Goal: Task Accomplishment & Management: Complete application form

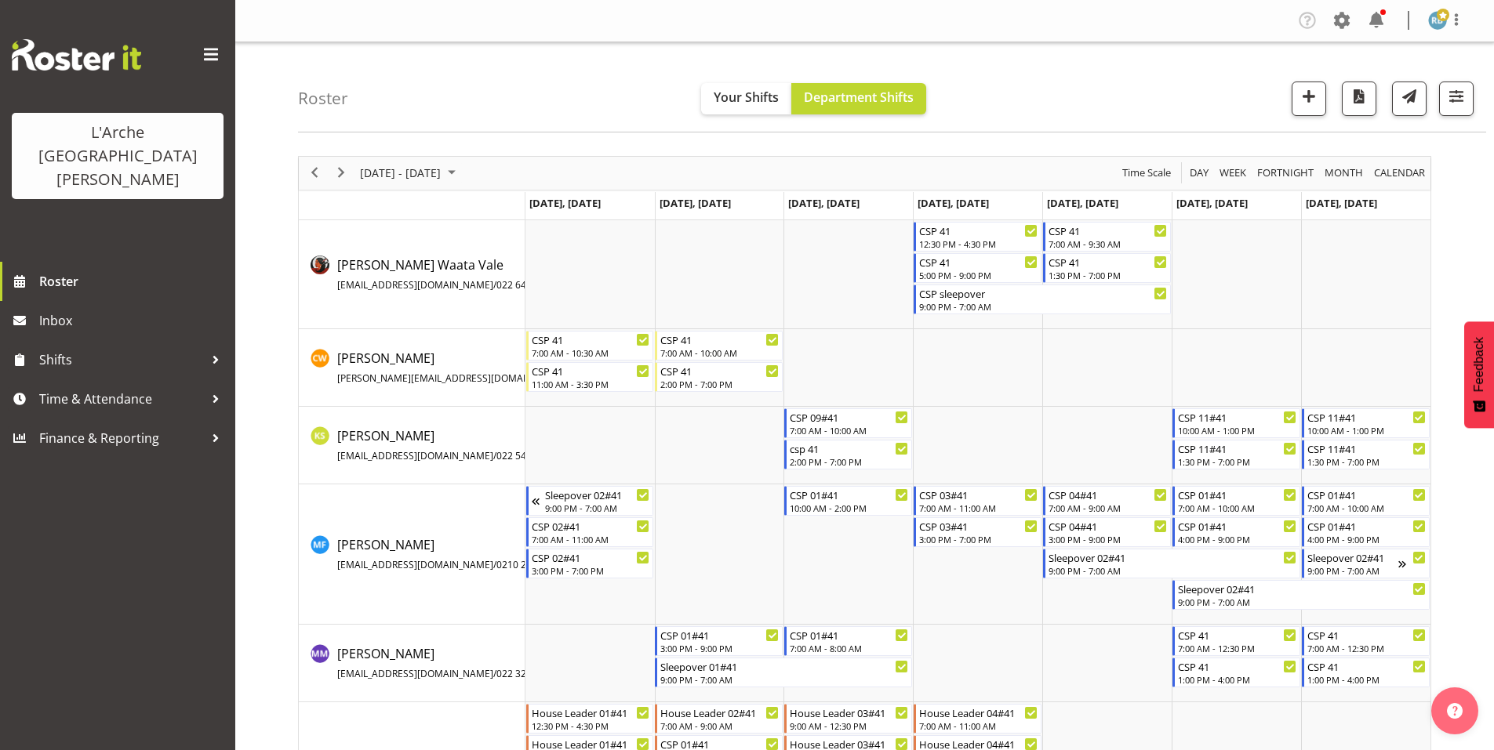
scroll to position [129, 0]
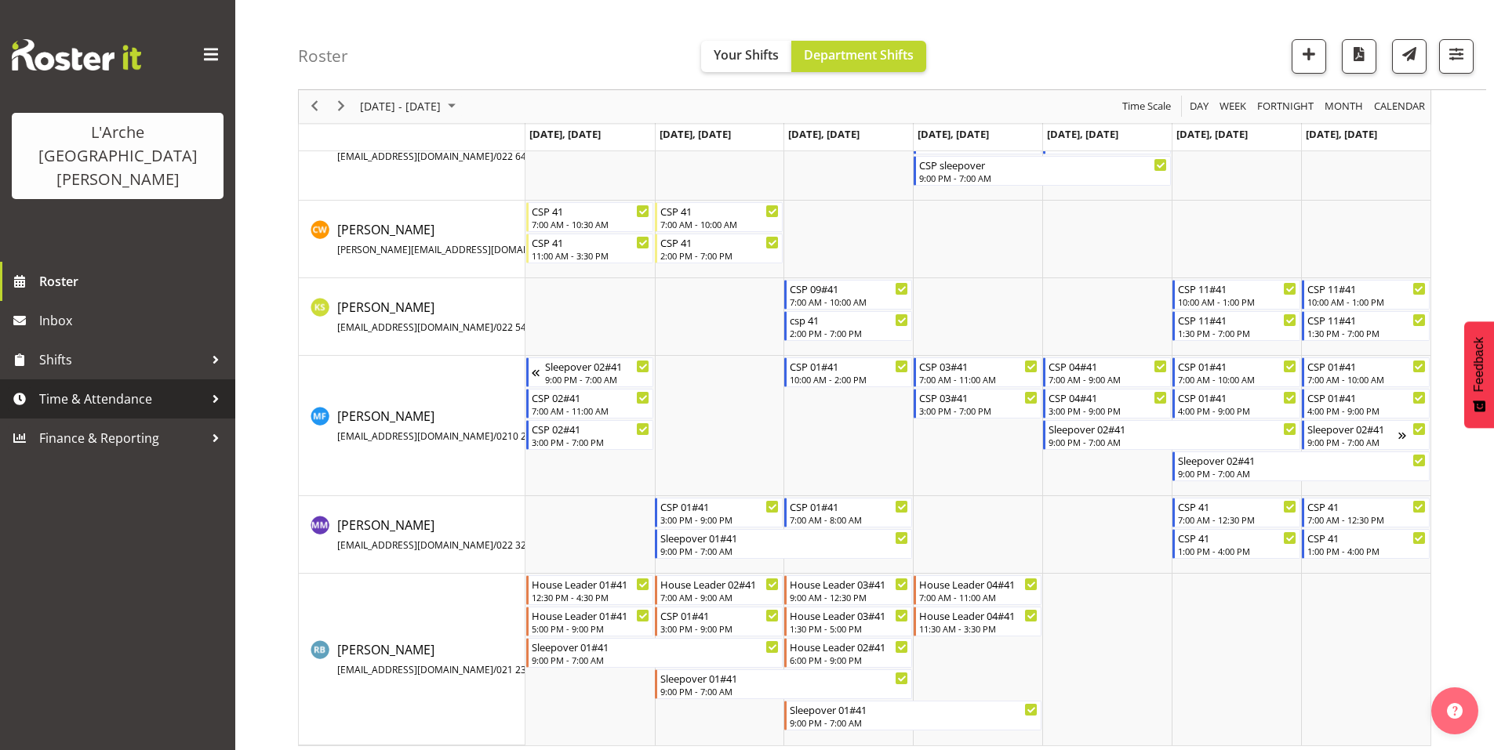
click at [82, 387] on span "Time & Attendance" at bounding box center [121, 399] width 165 height 24
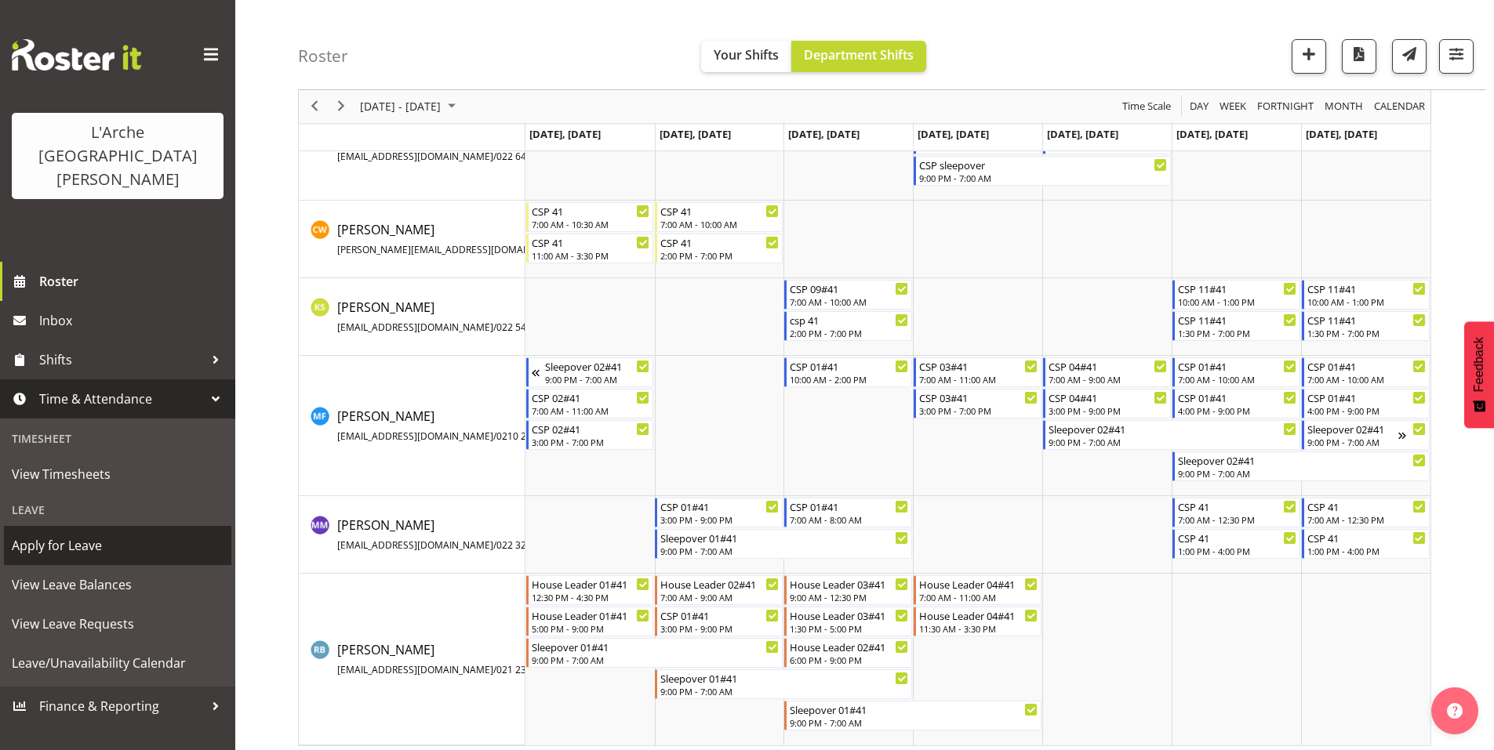
click at [67, 534] on span "Apply for Leave" at bounding box center [118, 546] width 212 height 24
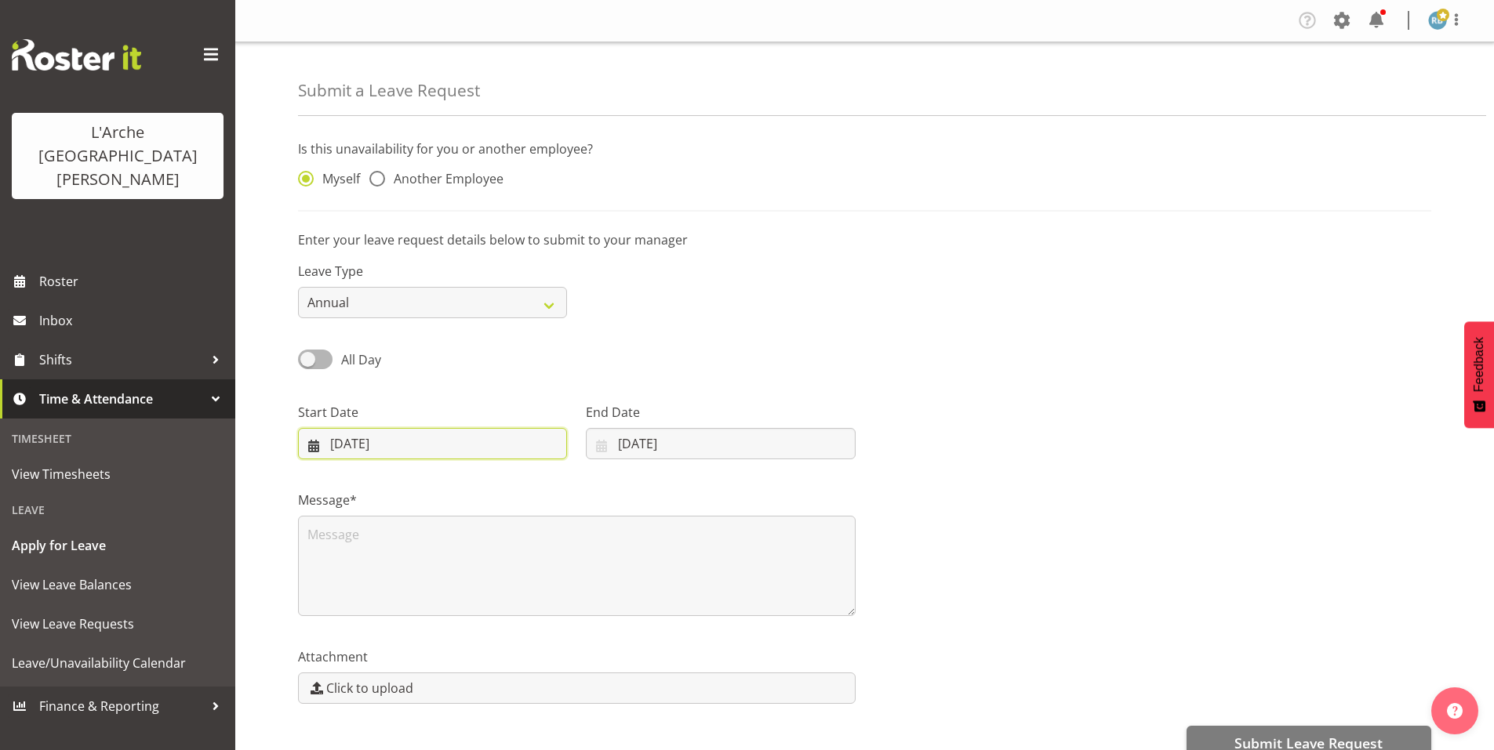
click at [431, 428] on input "06/10/2025" at bounding box center [432, 443] width 269 height 31
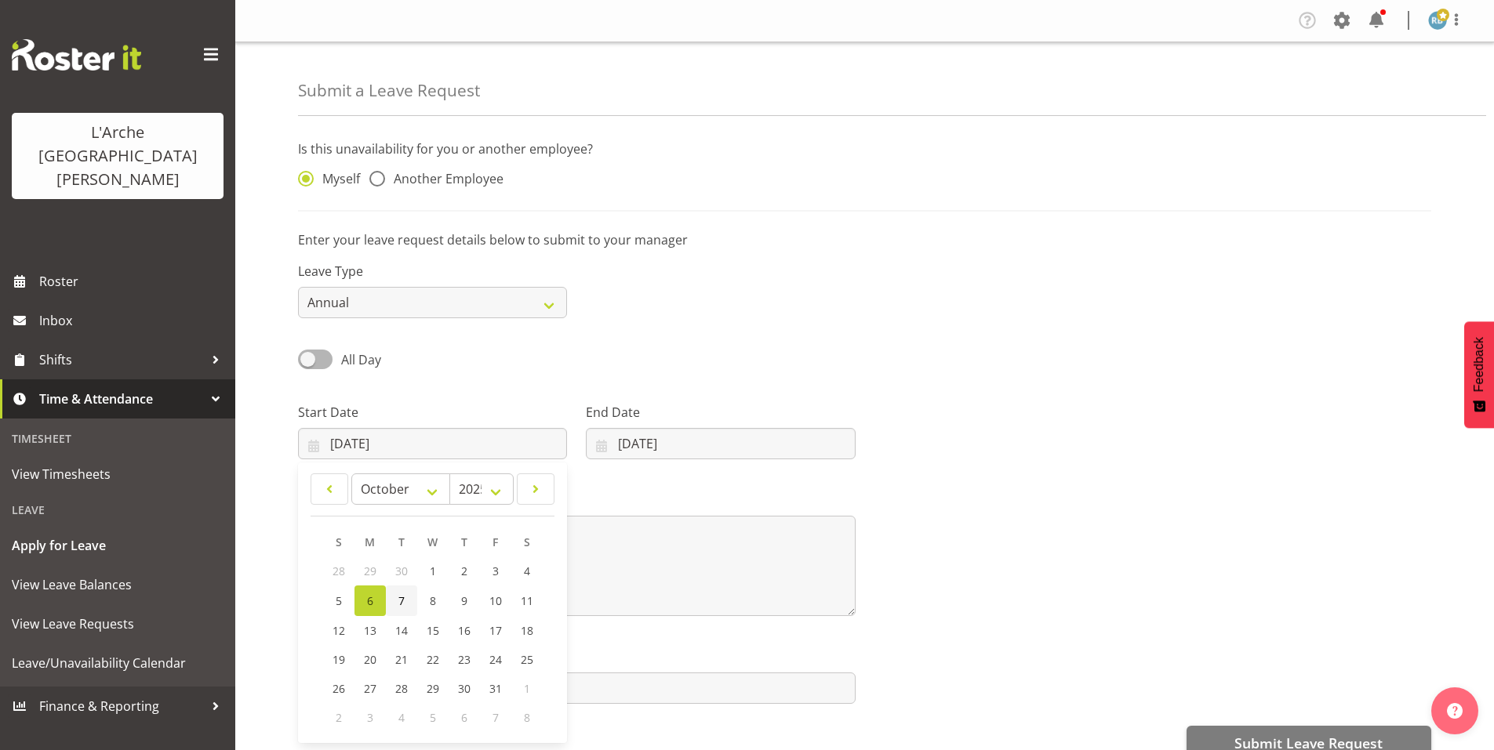
click at [401, 586] on link "7" at bounding box center [401, 601] width 31 height 31
type input "07/10/2025"
click at [321, 350] on span at bounding box center [315, 360] width 34 height 20
click at [308, 354] on input "All Day" at bounding box center [303, 359] width 10 height 10
checkbox input "true"
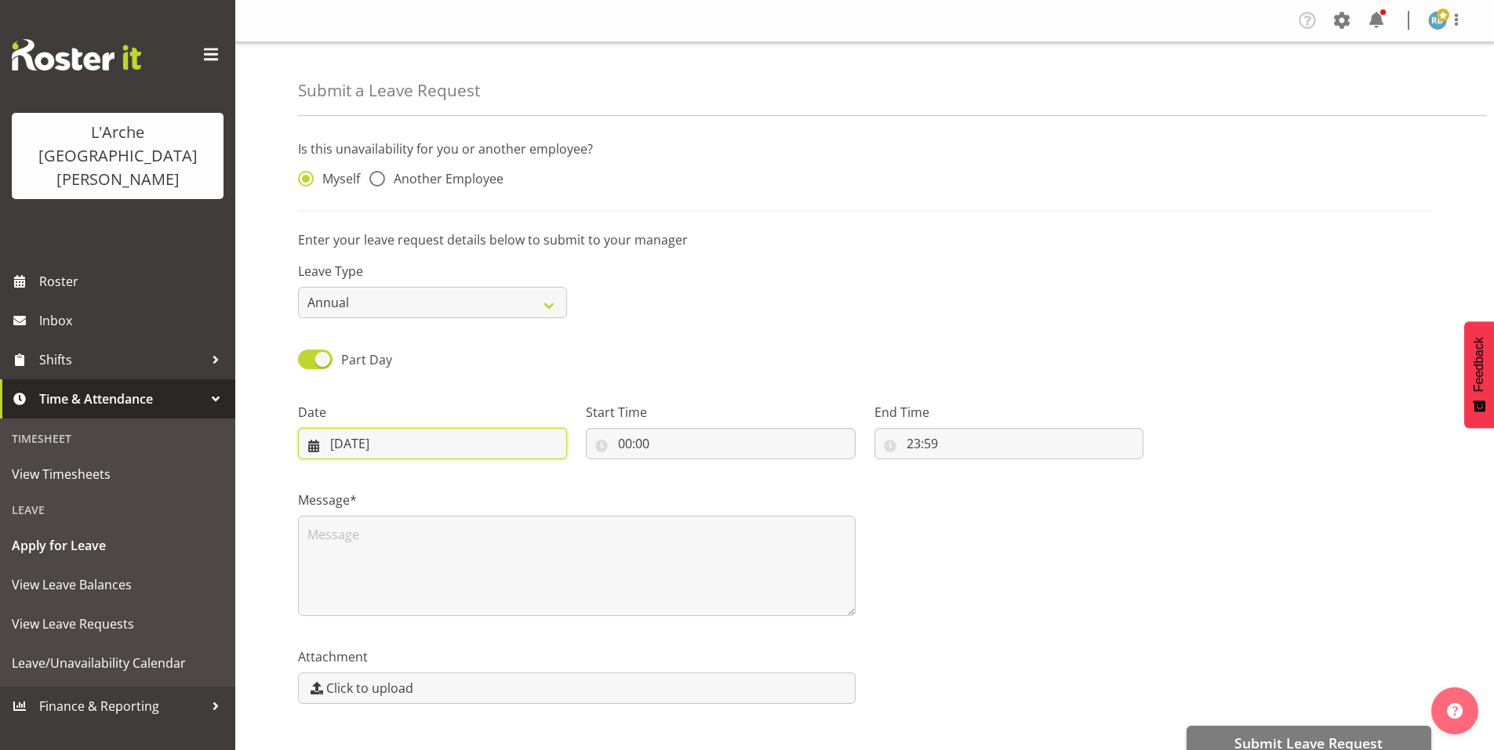
click at [427, 428] on input "[DATE]" at bounding box center [432, 443] width 269 height 31
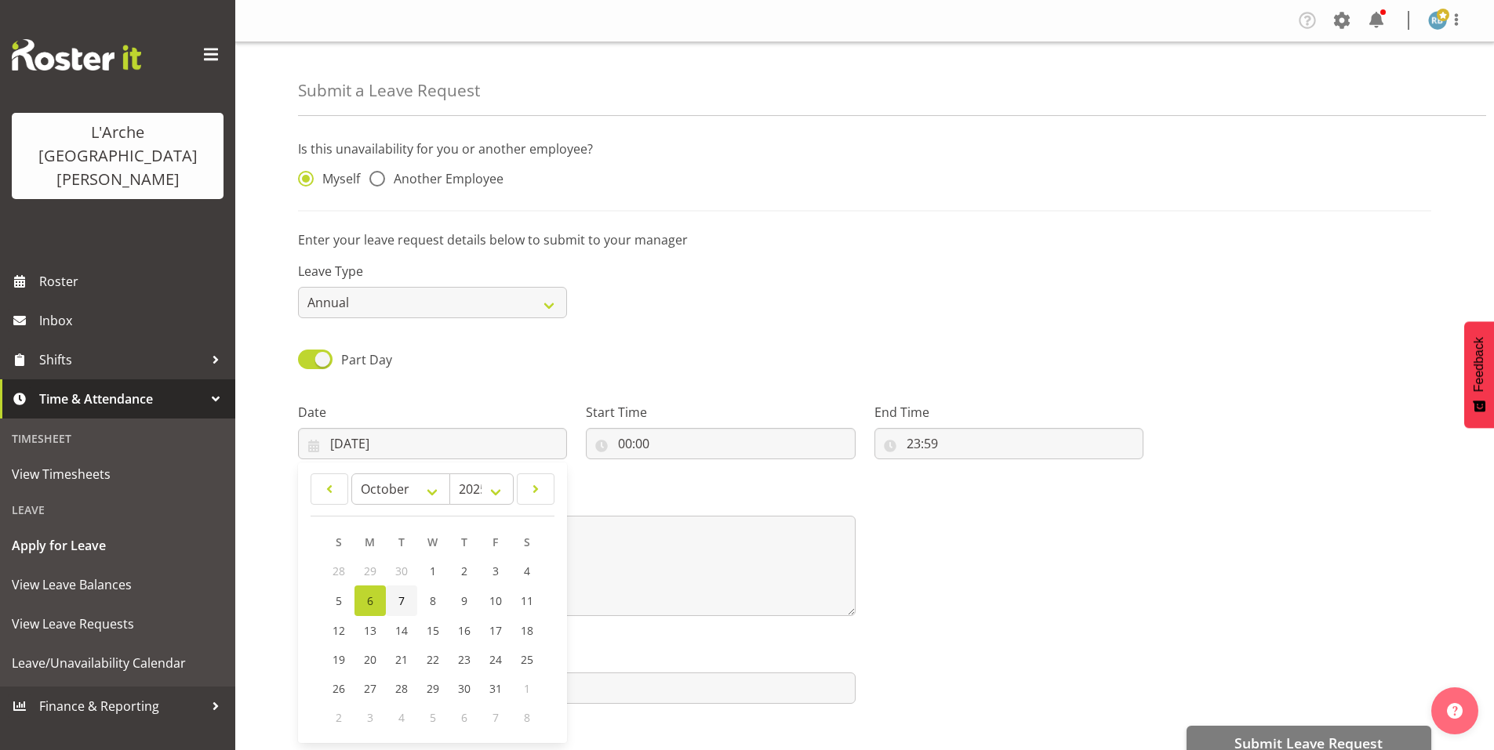
click at [398, 594] on span "7" at bounding box center [401, 601] width 6 height 15
type input "07/10/2025"
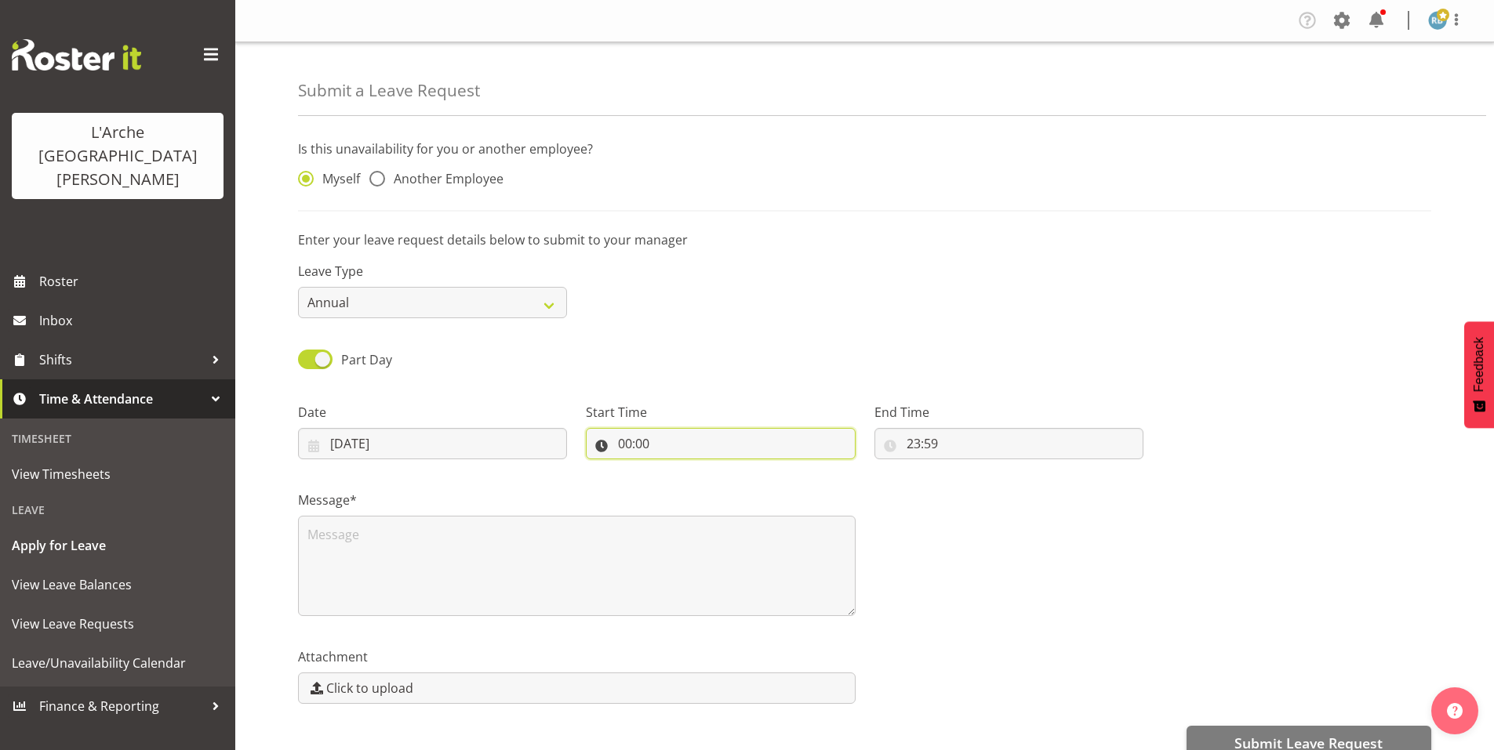
click at [661, 428] on input "00:00" at bounding box center [720, 443] width 269 height 31
click at [698, 469] on select "00 01 02 03 04 05 06 07 08 09 10 11 12 13 14 15 16 17 18 19 20 21 22 23" at bounding box center [692, 484] width 35 height 31
select select "15"
click at [678, 469] on select "00 01 02 03 04 05 06 07 08 09 10 11 12 13 14 15 16 17 18 19 20 21 22 23" at bounding box center [692, 484] width 35 height 31
type input "15:00"
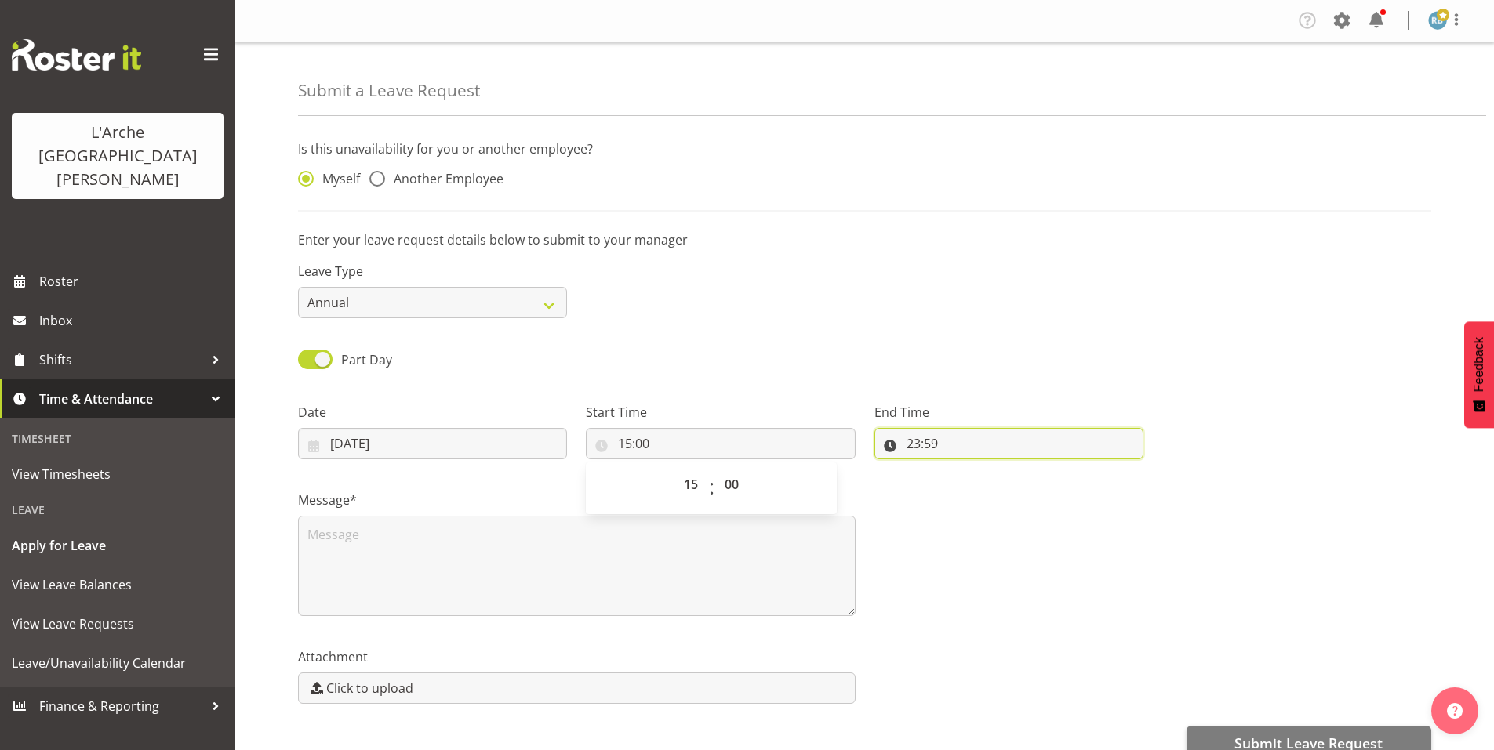
click at [928, 428] on input "23:59" at bounding box center [1008, 443] width 269 height 31
click at [984, 469] on select "00 01 02 03 04 05 06 07 08 09 10 11 12 13 14 15 16 17 18 19 20 21 22 23" at bounding box center [981, 484] width 35 height 31
click at [1077, 192] on div "Is this unavailability for you or another employee? Myself Another Employee" at bounding box center [864, 176] width 1133 height 72
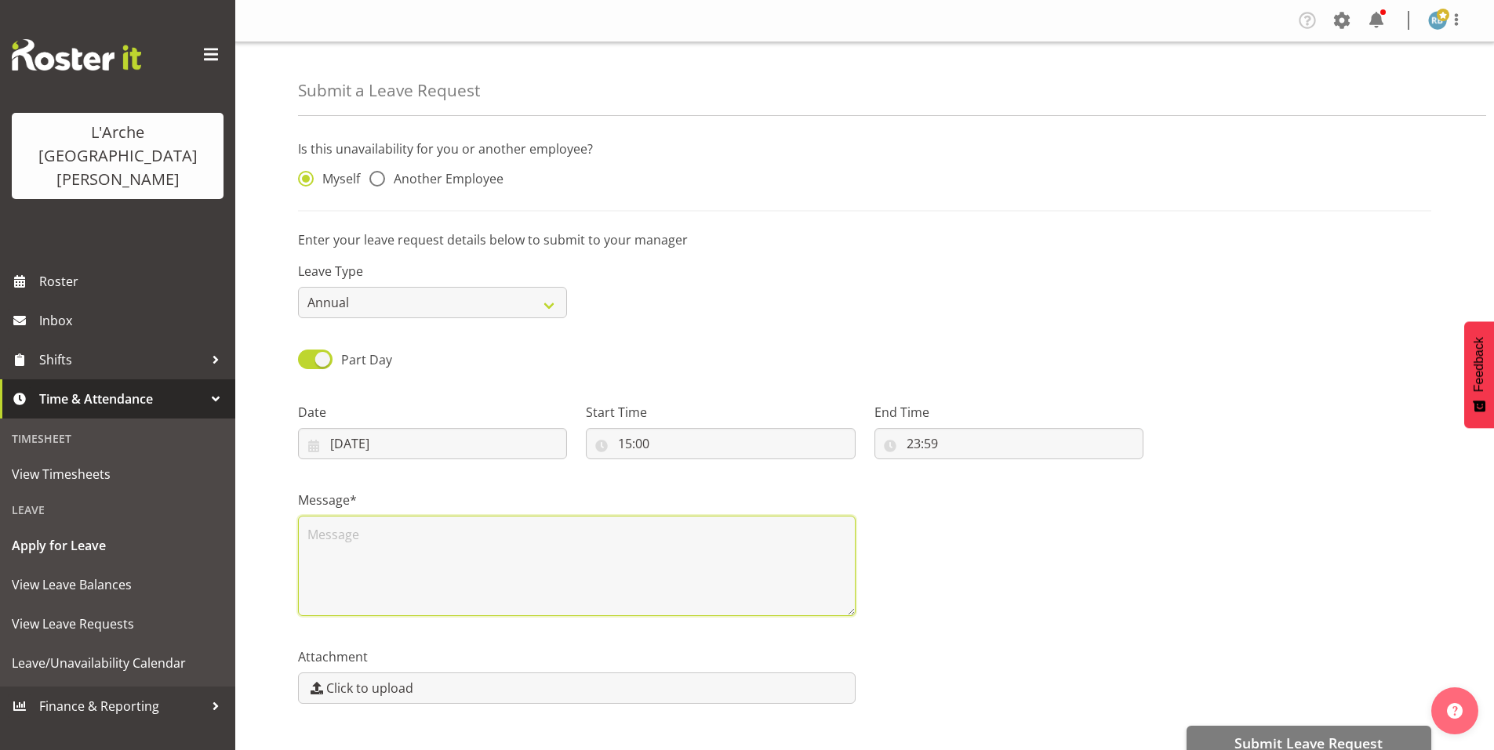
click at [340, 516] on textarea at bounding box center [576, 566] width 557 height 100
click at [350, 516] on textarea "Hi Priya, I am applying" at bounding box center [576, 566] width 557 height 100
click at [561, 516] on textarea "Hi Priya, as discussed on the pone, I am applying" at bounding box center [576, 566] width 557 height 100
click at [379, 516] on textarea "Hi Priya, as discussed on the pone, I am applying for leave from 3 pm on 07.10.…" at bounding box center [576, 566] width 557 height 100
drag, startPoint x: 376, startPoint y: 503, endPoint x: 289, endPoint y: 472, distance: 92.2
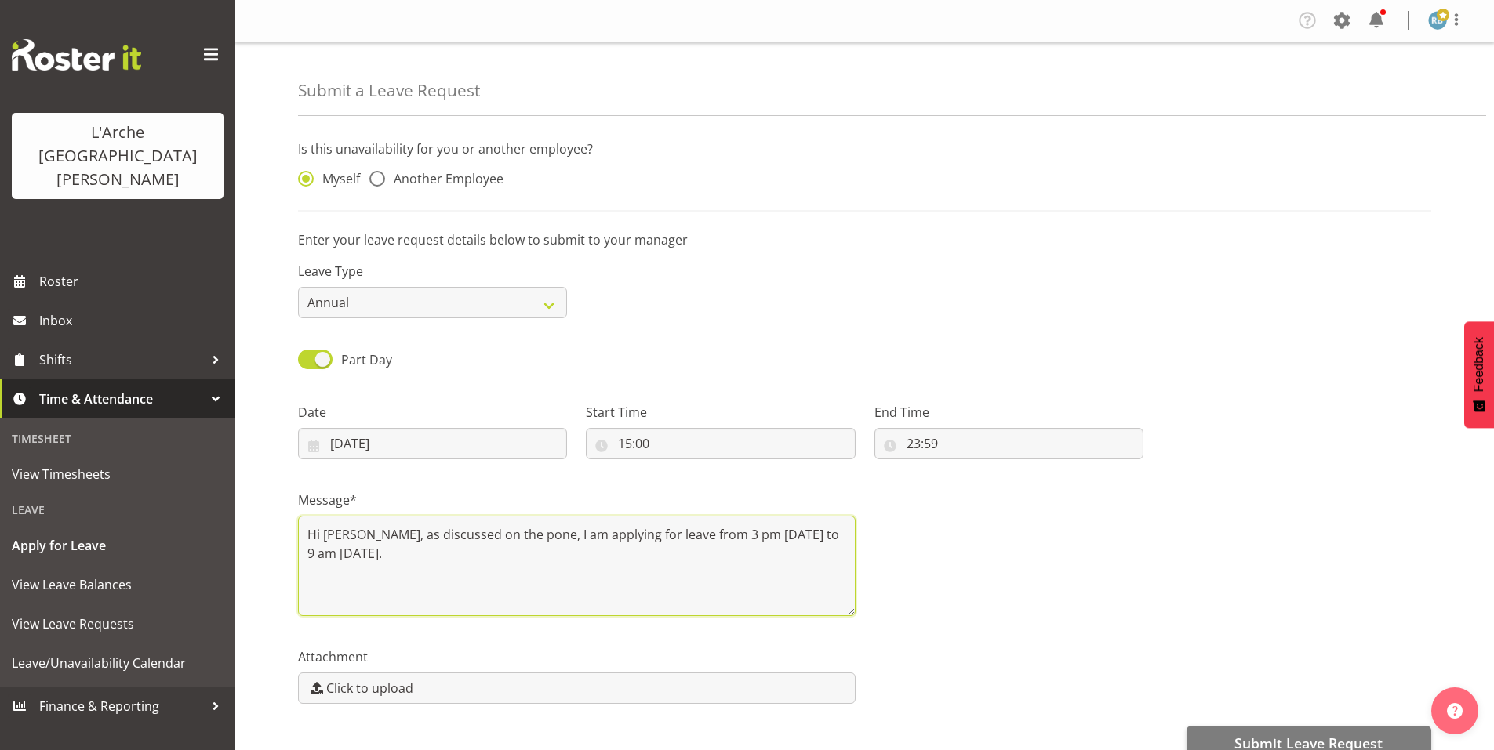
click at [289, 472] on div "Message* Hi Priya, as discussed on the pone, I am applying for leave from 3 pm …" at bounding box center [577, 547] width 576 height 157
type textarea "Hi Priya, as discussed on the pone, I am applying for leave from 3 pm on 07.10.…"
click at [1011, 528] on div "Message* Hi Priya, as discussed on the pone, I am applying for leave from 3 pm …" at bounding box center [865, 547] width 1152 height 157
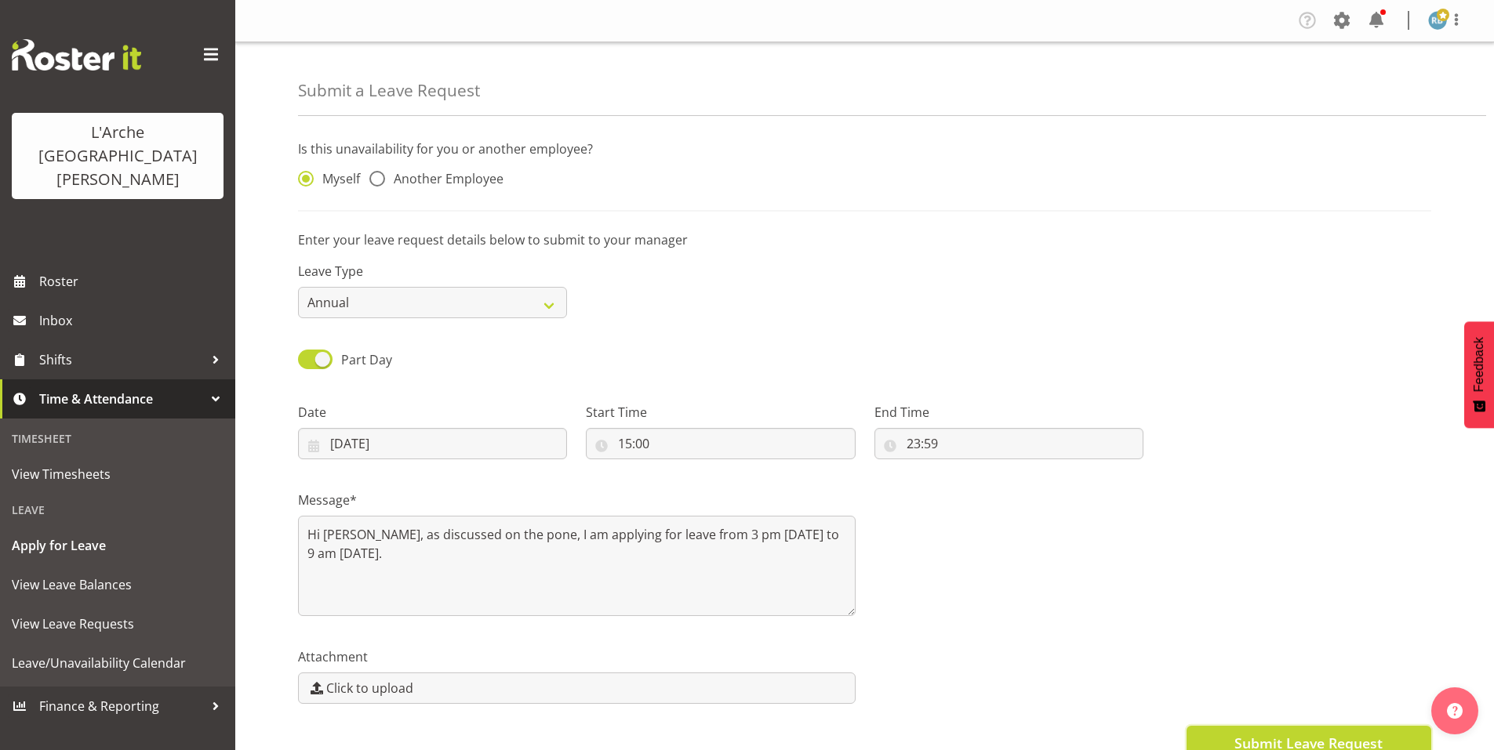
click at [1284, 733] on span "Submit Leave Request" at bounding box center [1308, 743] width 148 height 20
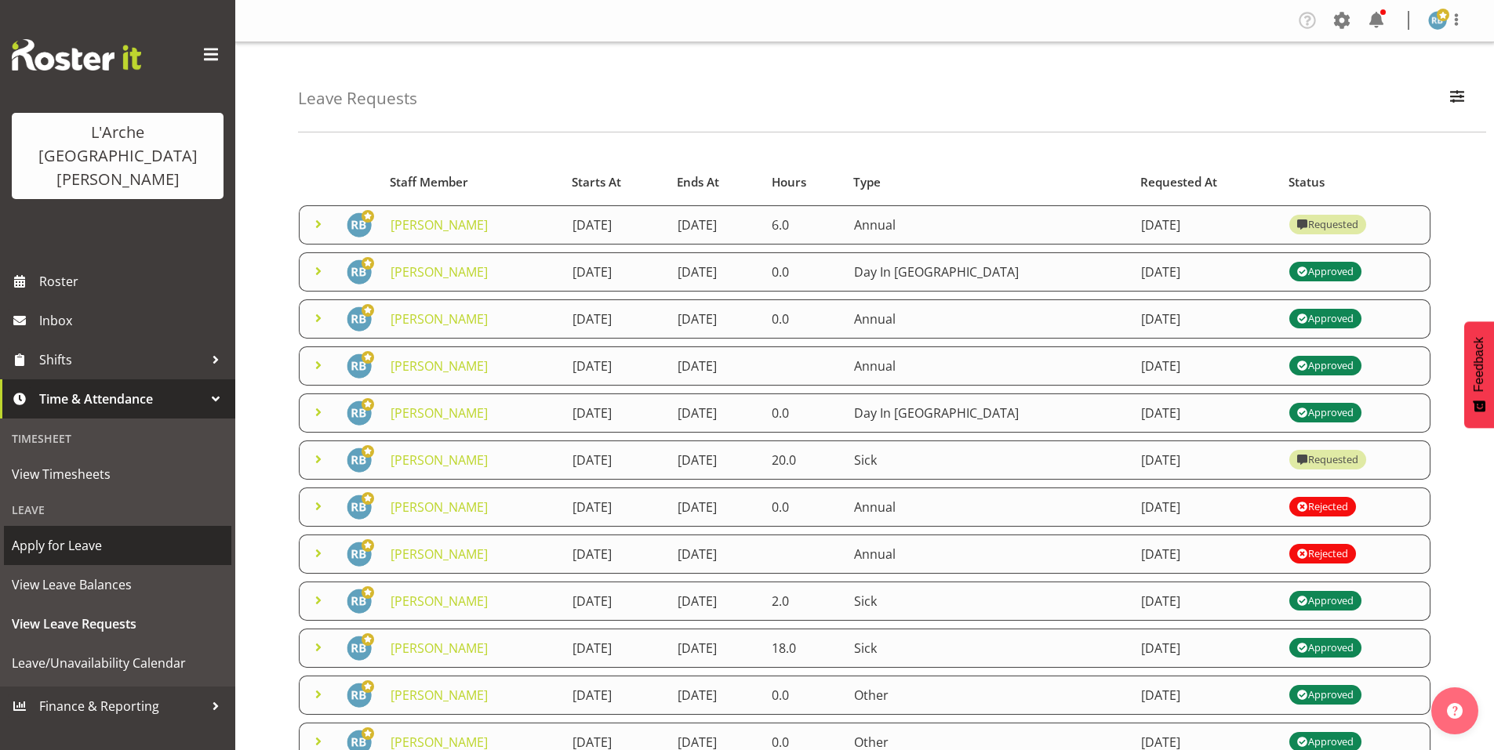
click at [89, 534] on span "Apply for Leave" at bounding box center [118, 546] width 212 height 24
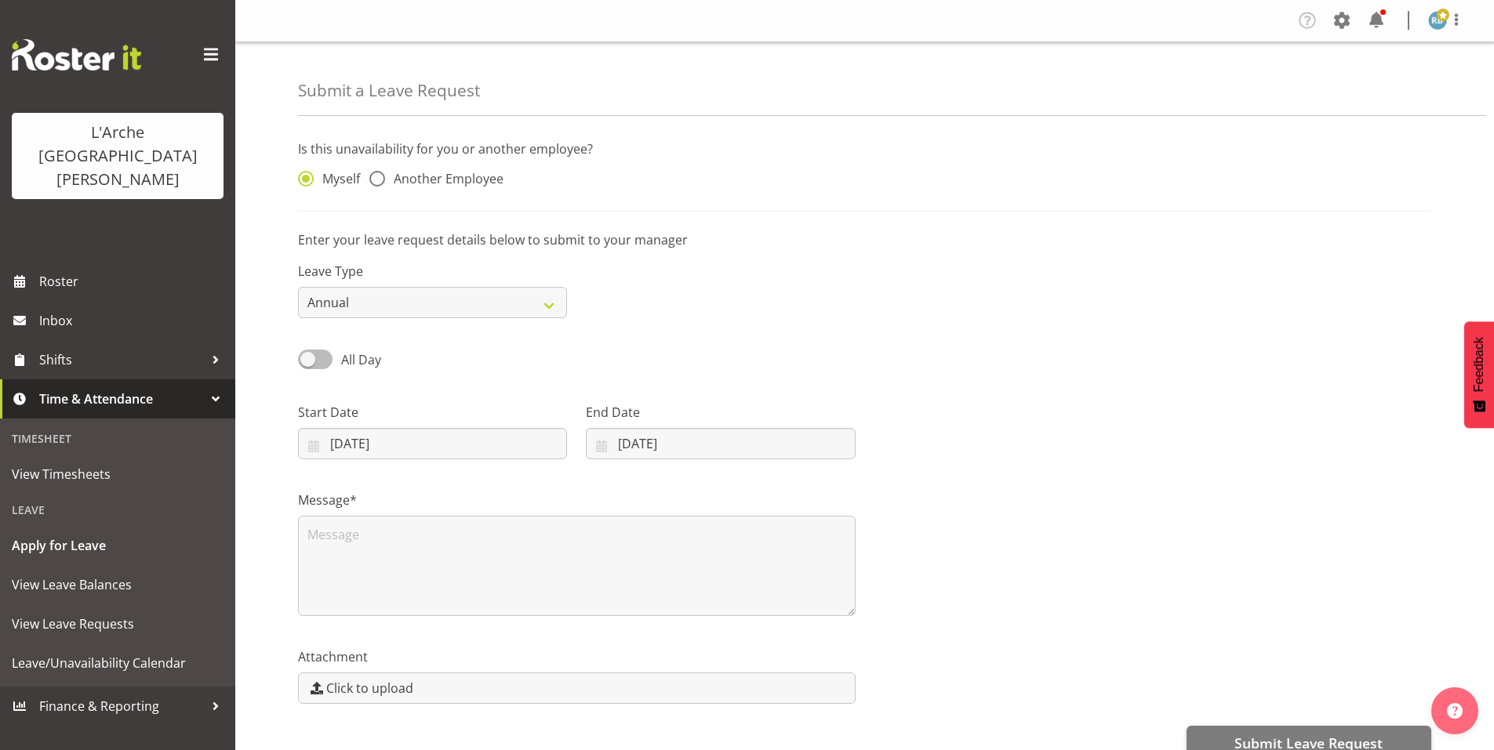
click at [320, 350] on span at bounding box center [315, 360] width 34 height 20
click at [308, 354] on input "All Day" at bounding box center [303, 359] width 10 height 10
checkbox input "true"
click at [382, 428] on input "[DATE]" at bounding box center [432, 443] width 269 height 31
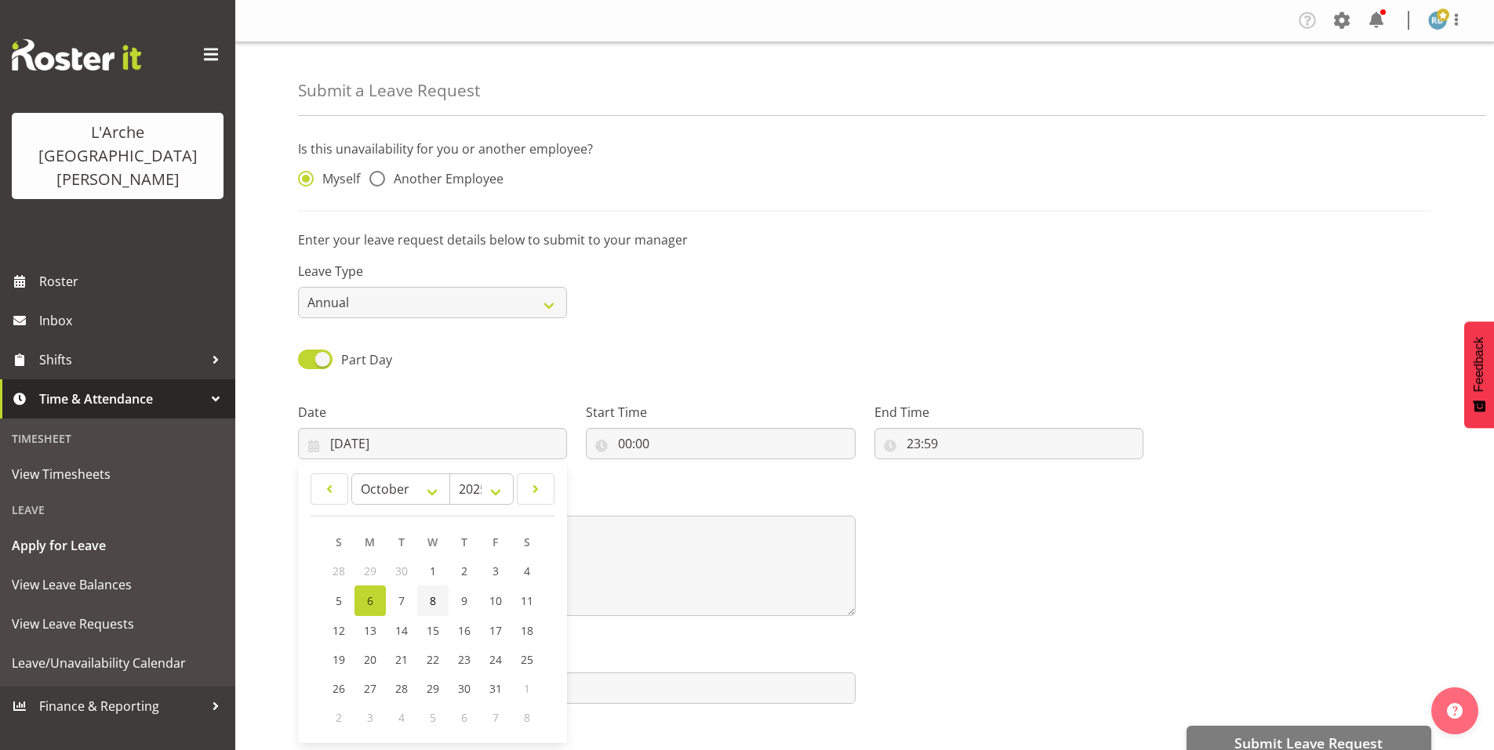
click at [430, 586] on link "8" at bounding box center [432, 601] width 31 height 31
type input "08/10/2025"
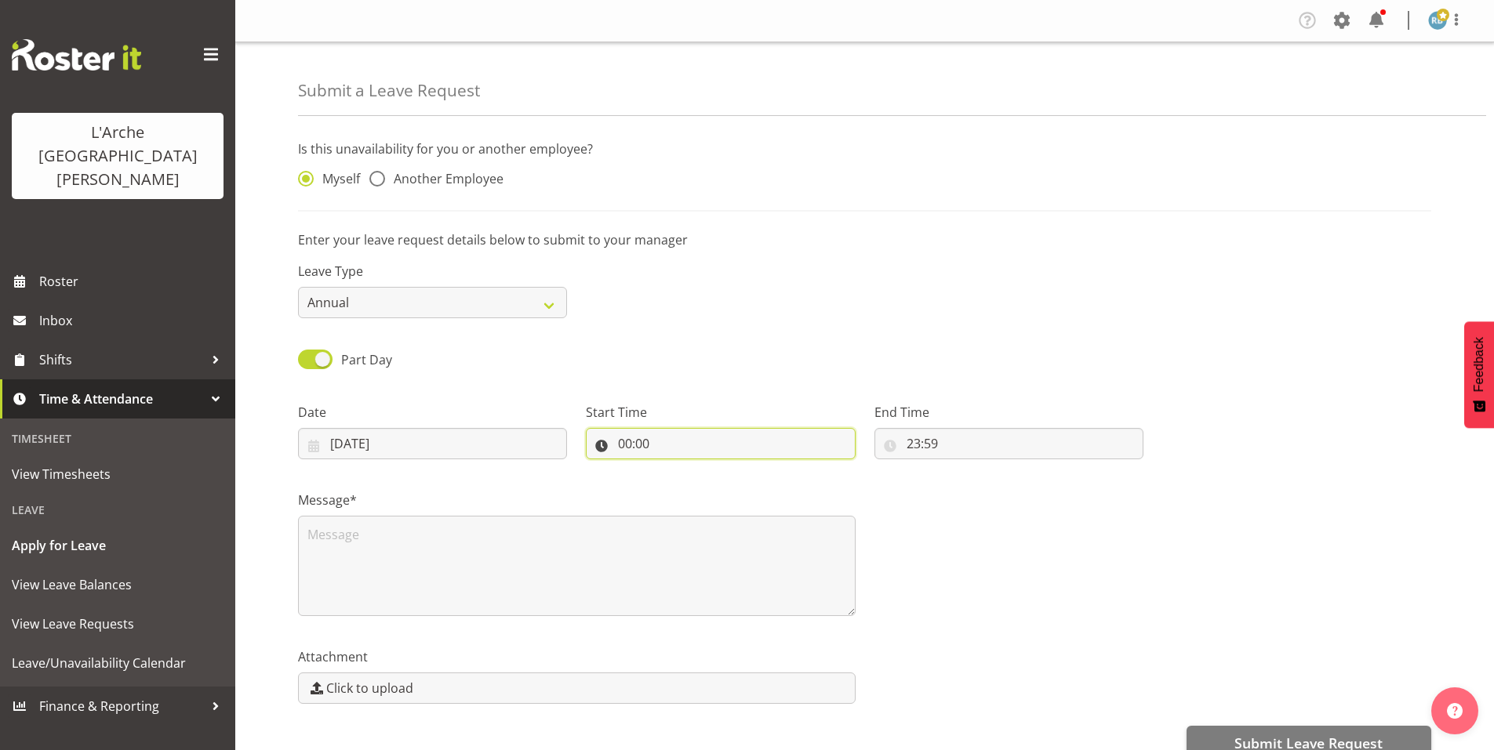
click at [635, 428] on input "00:00" at bounding box center [720, 443] width 269 height 31
click at [690, 469] on select "00 01 02 03 04 05 06 07 08 09 10 11 12 13 14 15 16 17 18 19 20 21 22 23" at bounding box center [692, 484] width 35 height 31
select select "23"
click at [678, 469] on select "00 01 02 03 04 05 06 07 08 09 10 11 12 13 14 15 16 17 18 19 20 21 22 23" at bounding box center [692, 484] width 35 height 31
type input "23:00"
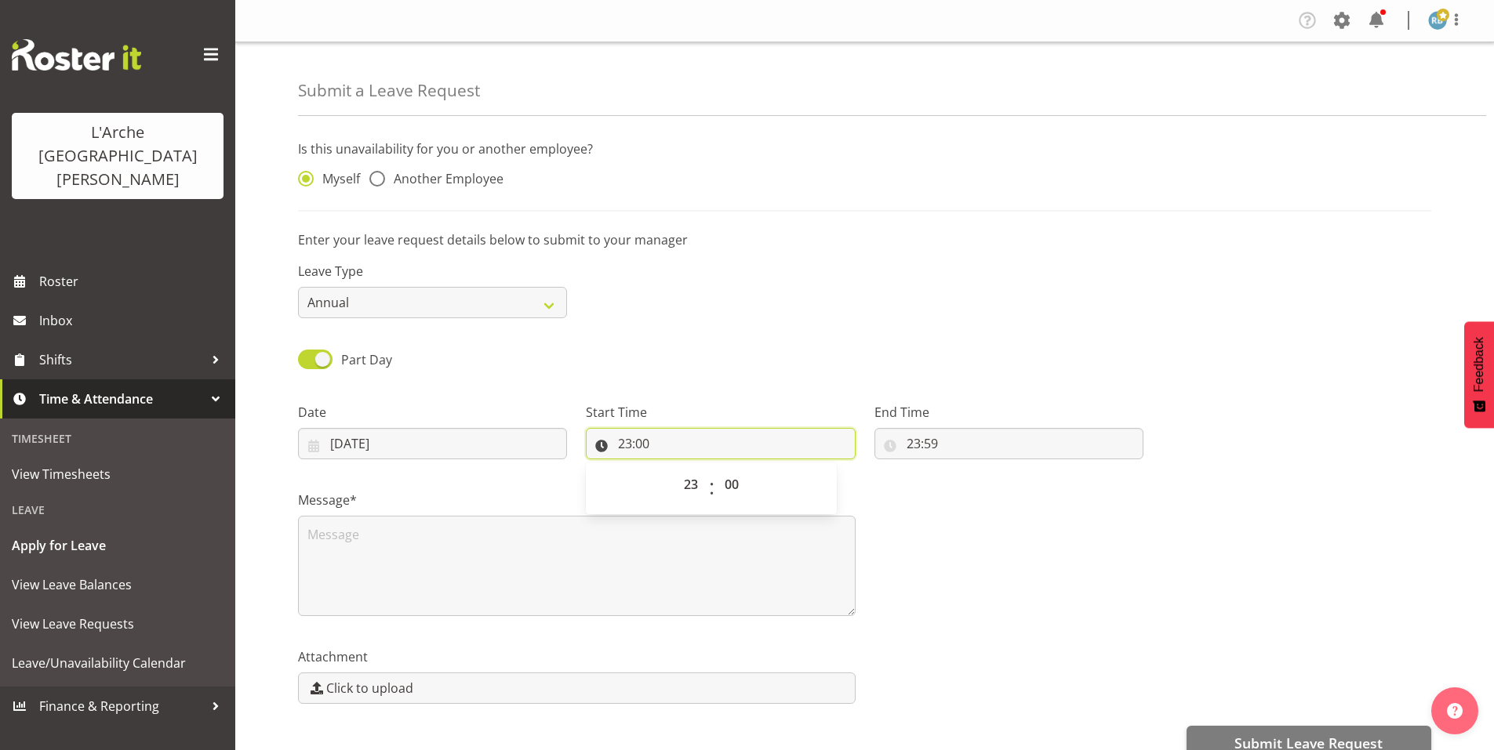
click at [649, 428] on input "23:00" at bounding box center [720, 443] width 269 height 31
click at [732, 469] on select "00 01 02 03 04 05 06 07 08 09 10 11 12 13 14 15 16 17 18 19 20 21 22 23 24 25 2…" at bounding box center [733, 484] width 35 height 31
select select "59"
click at [716, 469] on select "00 01 02 03 04 05 06 07 08 09 10 11 12 13 14 15 16 17 18 19 20 21 22 23 24 25 2…" at bounding box center [733, 484] width 35 height 31
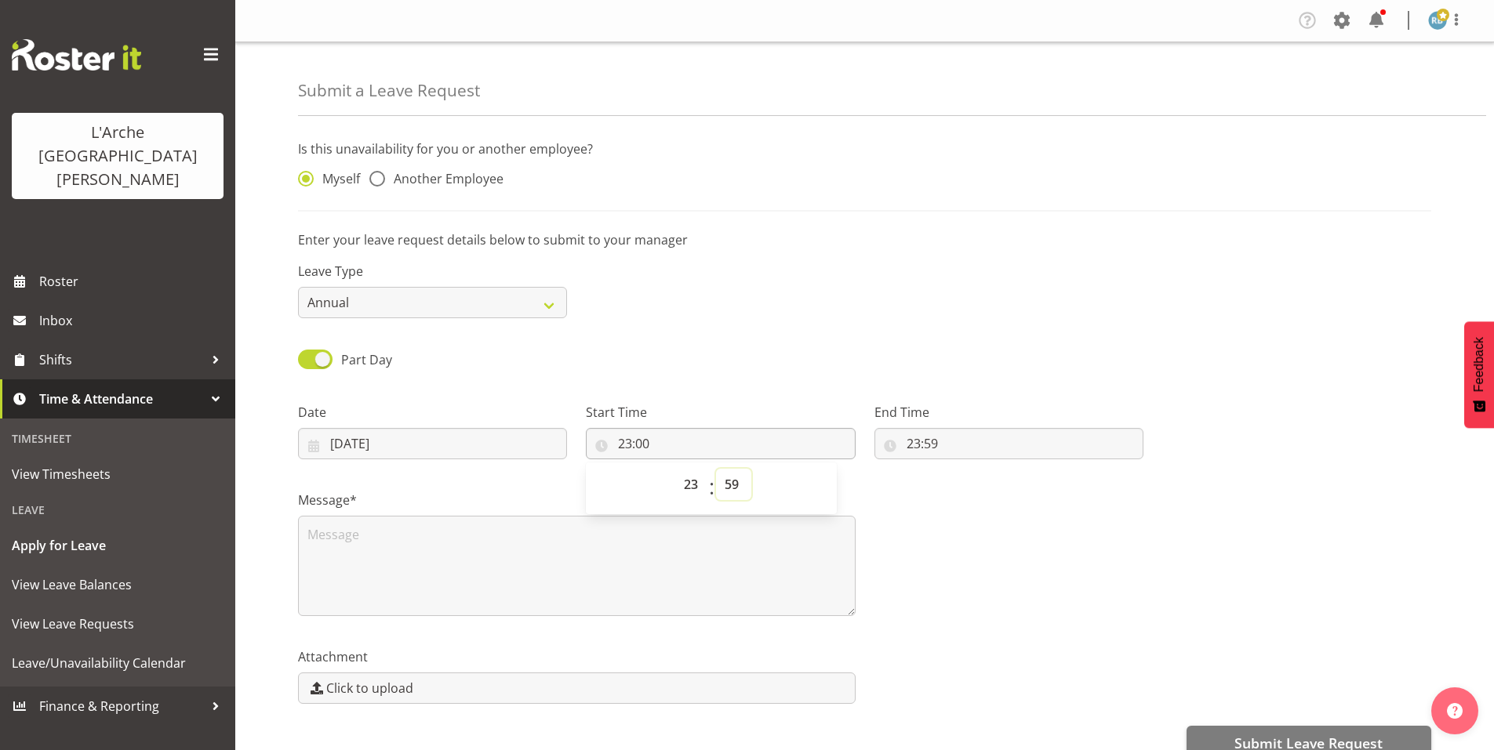
type input "23:59"
click at [931, 428] on input "23:59" at bounding box center [1008, 443] width 269 height 31
click at [977, 469] on select "00 01 02 03 04 05 06 07 08 09 10 11 12 13 14 15 16 17 18 19 20 21 22 23" at bounding box center [981, 484] width 35 height 31
select select "9"
click at [965, 469] on select "00 01 02 03 04 05 06 07 08 09 10 11 12 13 14 15 16 17 18 19 20 21 22 23" at bounding box center [981, 484] width 35 height 31
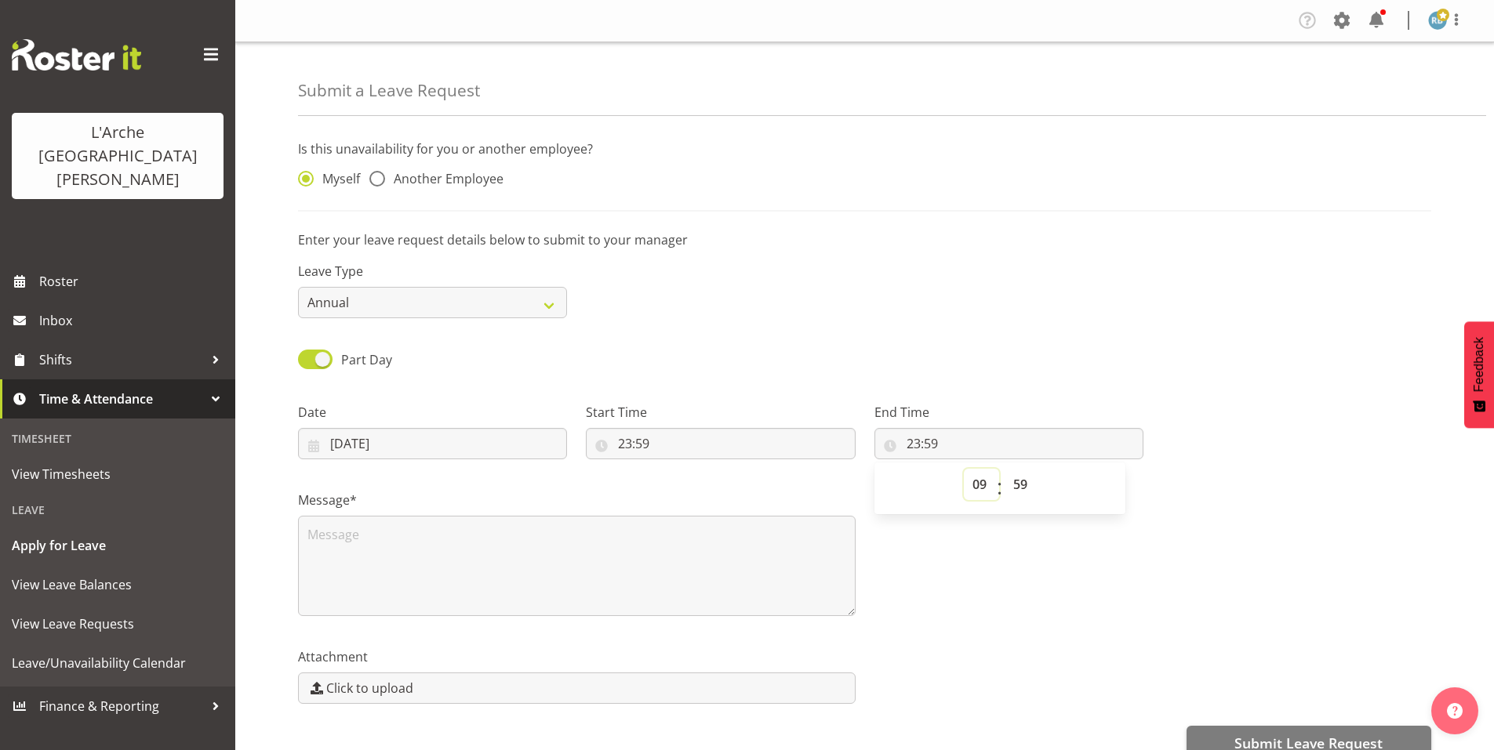
type input "09:59"
click at [1015, 469] on select "00 01 02 03 04 05 06 07 08 09 10 11 12 13 14 15 16 17 18 19 20 21 22 23 24 25 2…" at bounding box center [1021, 484] width 35 height 31
select select "0"
click at [1004, 469] on select "00 01 02 03 04 05 06 07 08 09 10 11 12 13 14 15 16 17 18 19 20 21 22 23 24 25 2…" at bounding box center [1021, 484] width 35 height 31
type input "09:00"
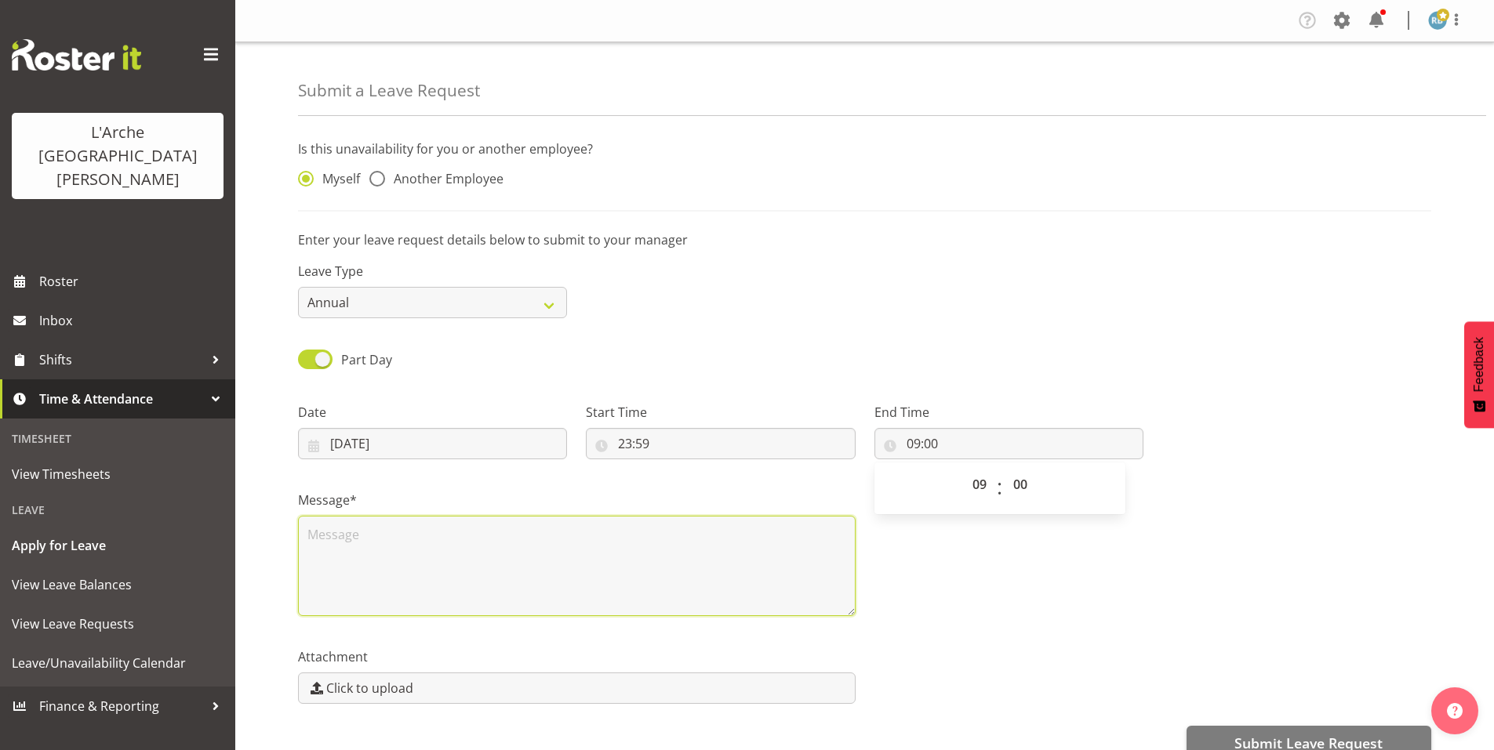
click at [485, 516] on textarea at bounding box center [576, 566] width 557 height 100
paste textarea "Hi [PERSON_NAME], as discussed on the pone, I am applying for leave from 3 pm […"
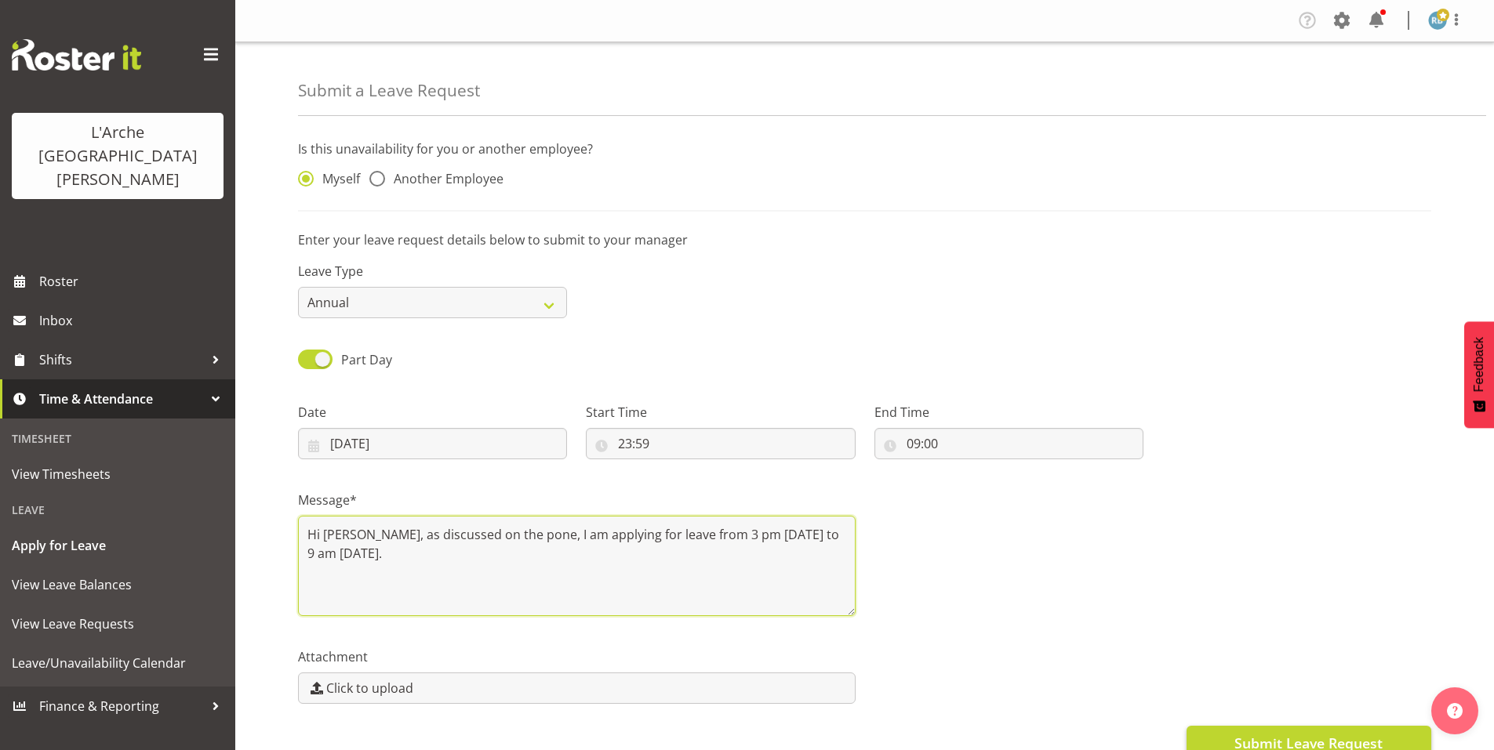
type textarea "Hi [PERSON_NAME], as discussed on the pone, I am applying for leave from 3 pm […"
click at [1283, 733] on span "Submit Leave Request" at bounding box center [1308, 743] width 148 height 20
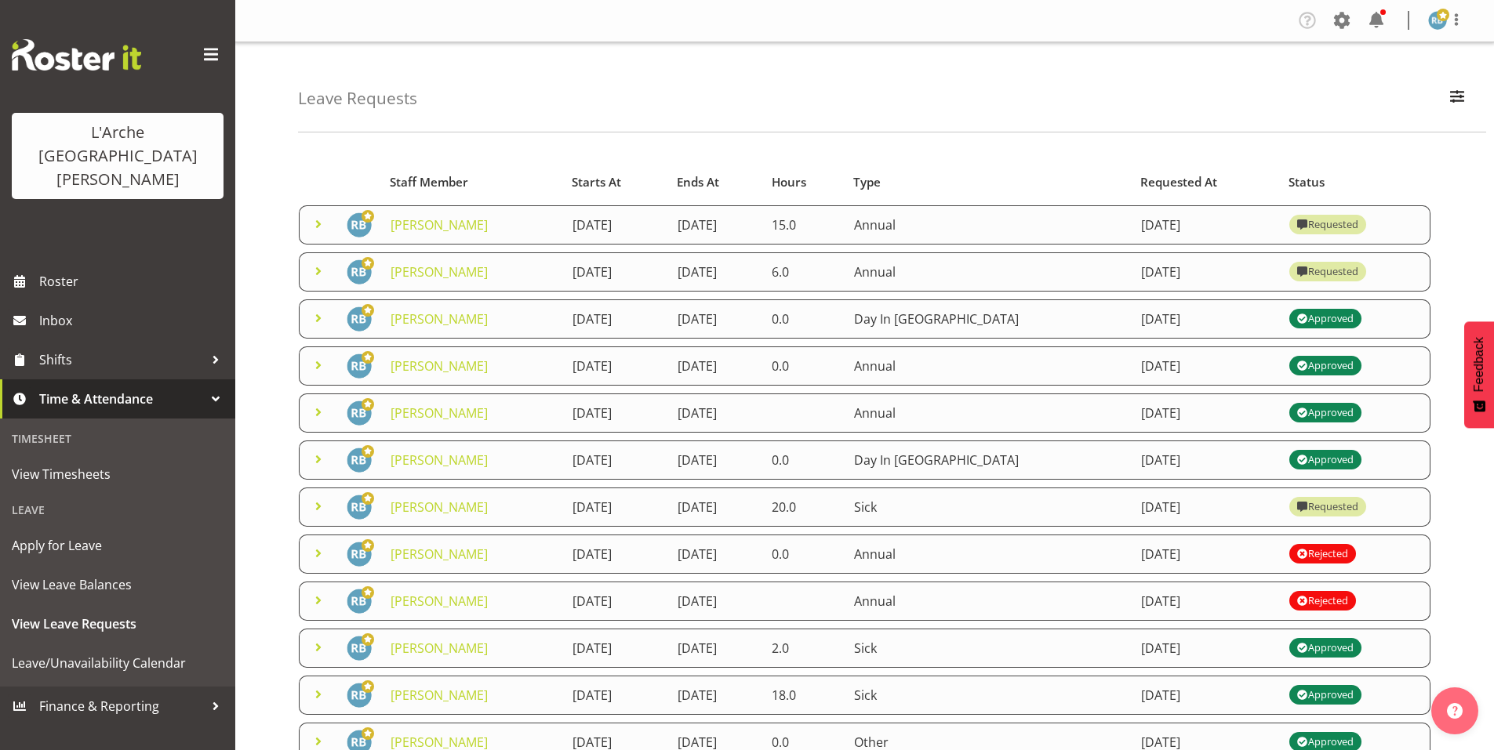
click at [762, 206] on td "[DATE]" at bounding box center [715, 224] width 94 height 39
click at [1057, 94] on div "Leave Requests Search Search for a particular employee Status All Approved Requ…" at bounding box center [892, 87] width 1188 height 90
click at [412, 216] on link "[PERSON_NAME]" at bounding box center [438, 224] width 97 height 17
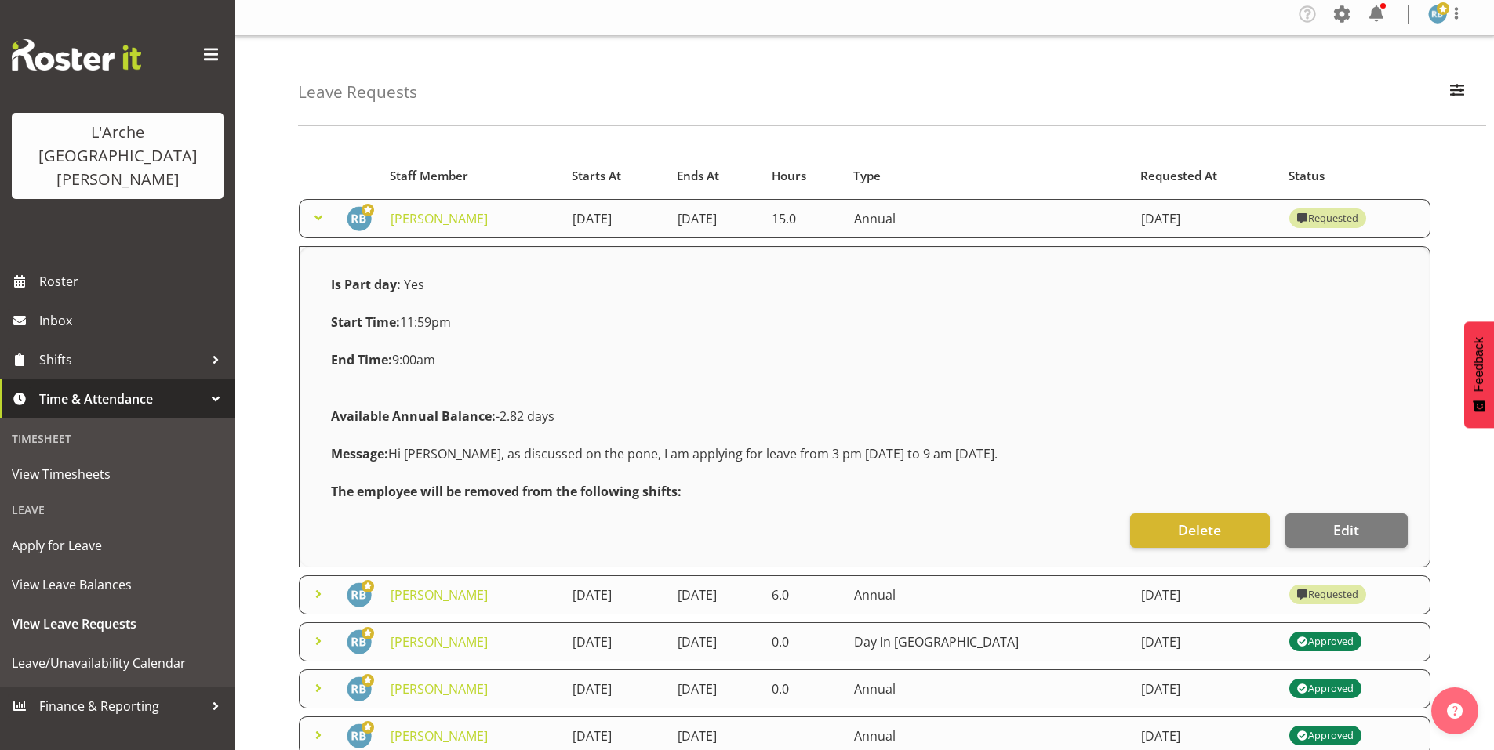
scroll to position [7, 0]
click at [1194, 513] on button "Delete" at bounding box center [1200, 530] width 140 height 34
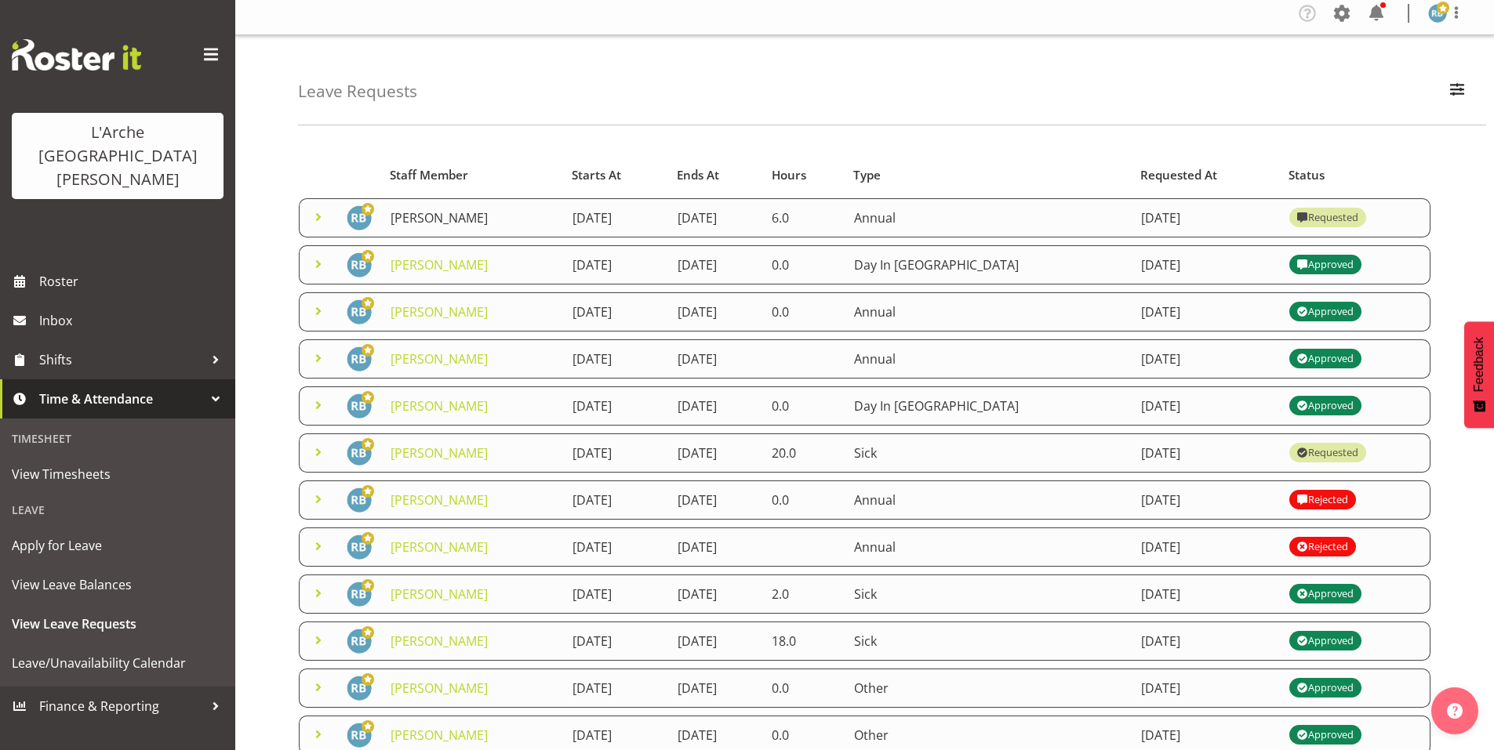
click at [409, 209] on link "Robin Buch" at bounding box center [438, 217] width 97 height 17
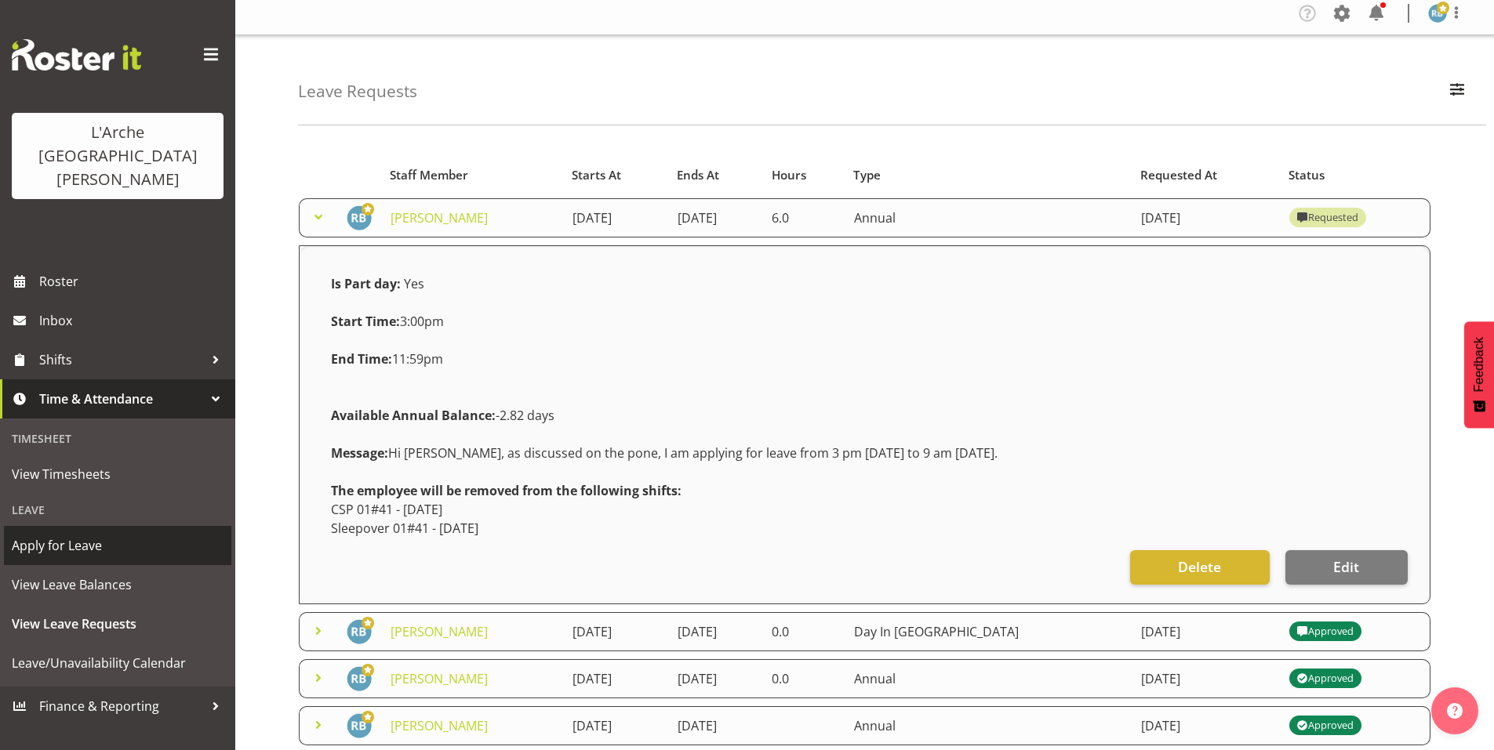
click at [96, 534] on span "Apply for Leave" at bounding box center [118, 546] width 212 height 24
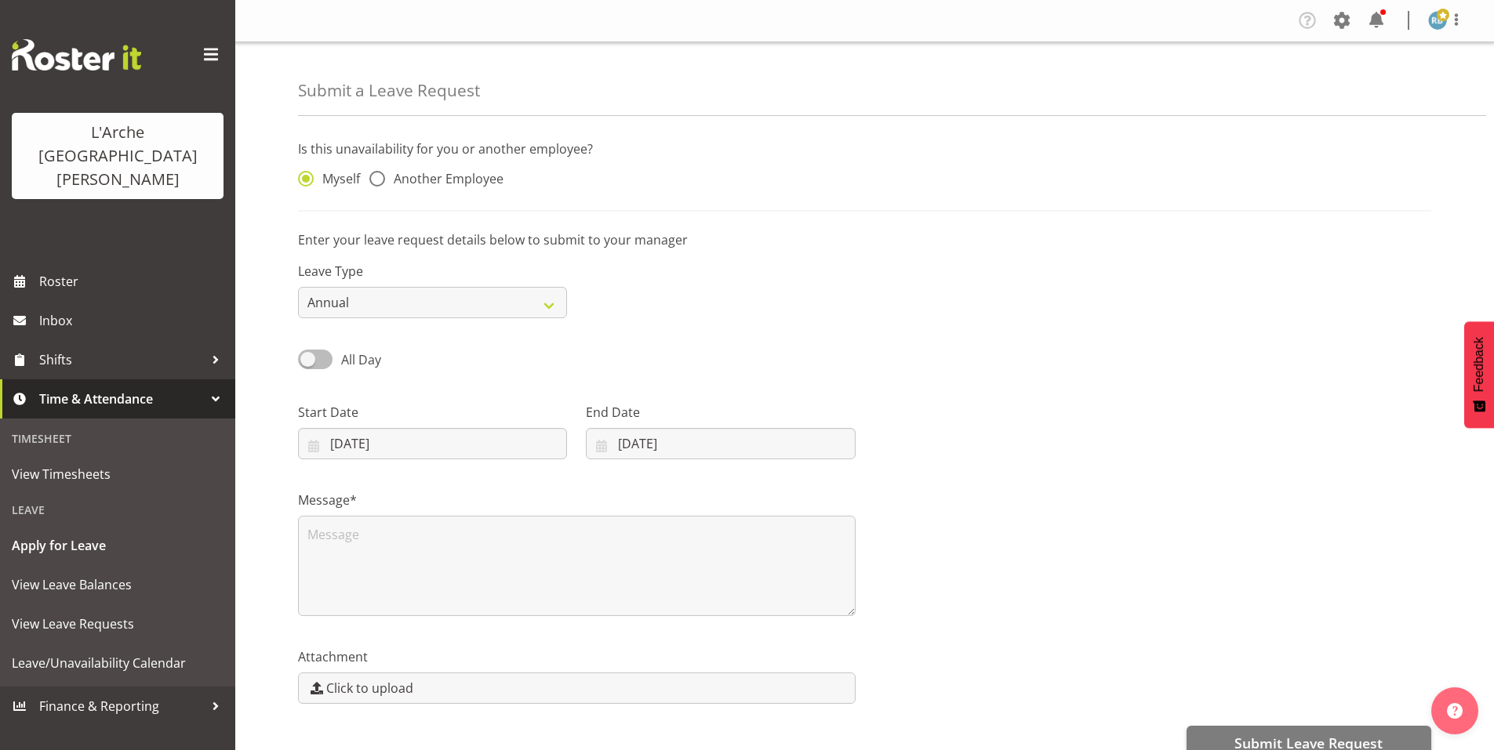
click at [326, 350] on label "All Day" at bounding box center [339, 360] width 83 height 20
click at [308, 354] on input "All Day" at bounding box center [303, 359] width 10 height 10
checkbox input "true"
click at [387, 516] on textarea at bounding box center [576, 566] width 557 height 100
paste textarea "Hi [PERSON_NAME], as discussed on the pone, I am applying for leave from 3 pm […"
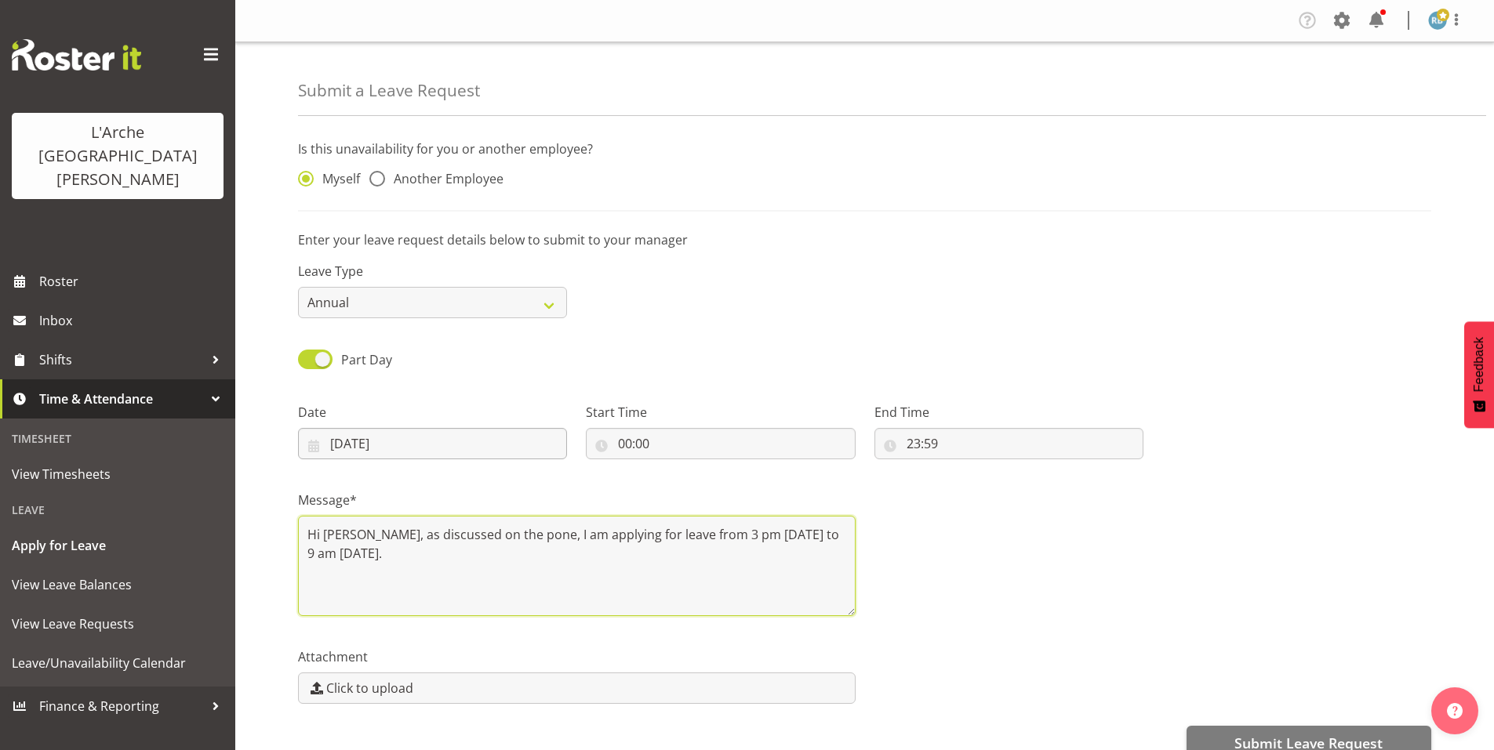
type textarea "Hi [PERSON_NAME], as discussed on the pone, I am applying for leave from 3 pm […"
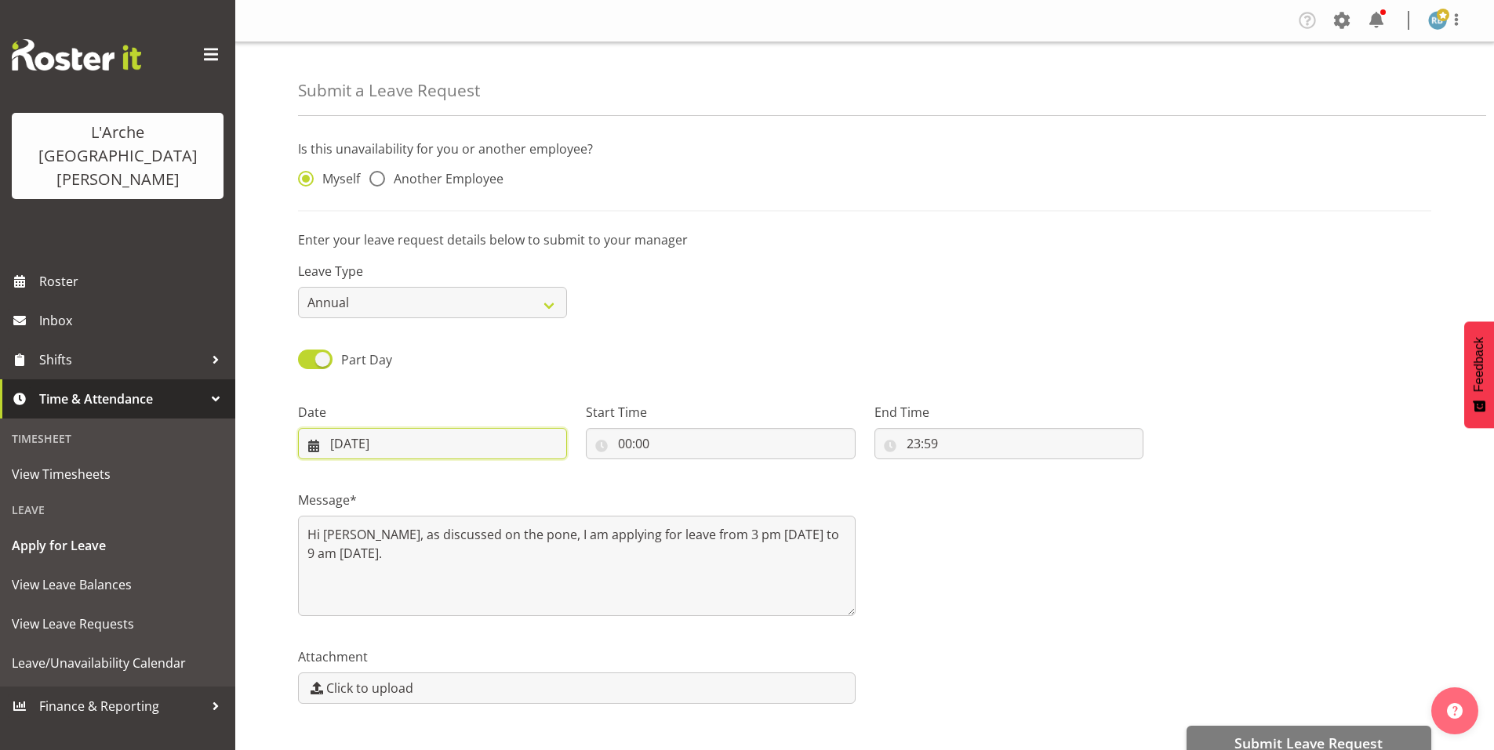
click at [400, 428] on input "[DATE]" at bounding box center [432, 443] width 269 height 31
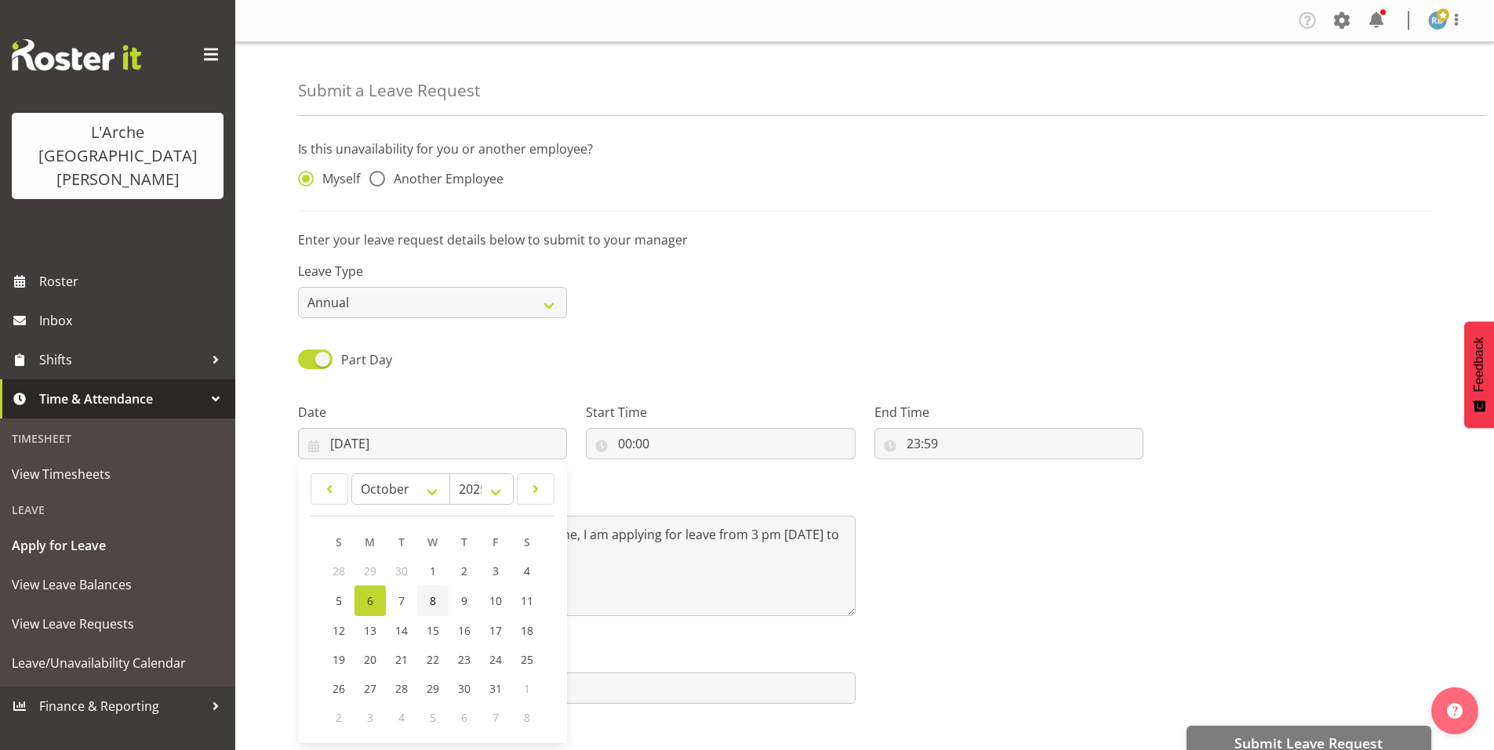
click at [430, 594] on span "8" at bounding box center [433, 601] width 6 height 15
type input "08/10/2025"
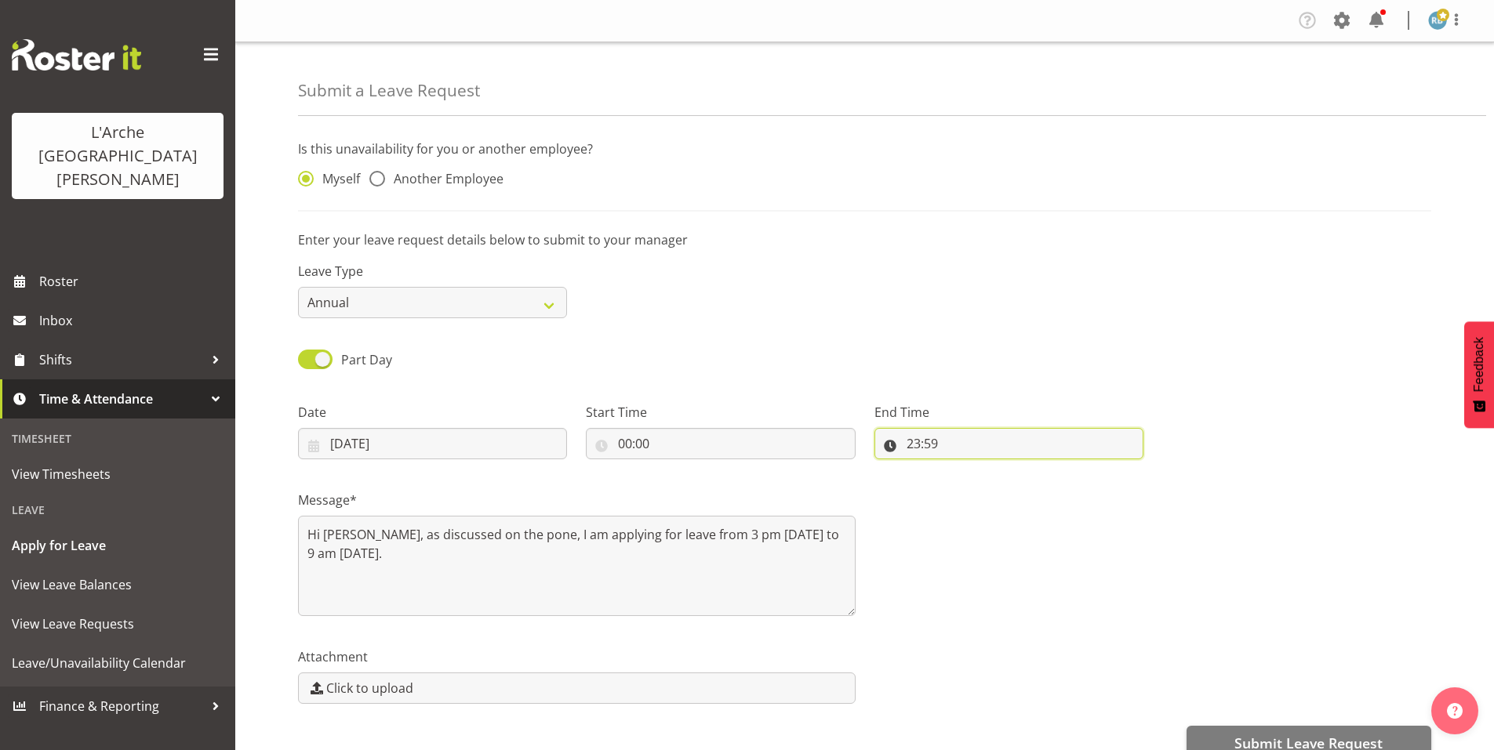
click at [939, 428] on input "23:59" at bounding box center [1008, 443] width 269 height 31
click at [988, 469] on select "00 01 02 03 04 05 06 07 08 09 10 11 12 13 14 15 16 17 18 19 20 21 22 23" at bounding box center [981, 484] width 35 height 31
select select "9"
click at [965, 469] on select "00 01 02 03 04 05 06 07 08 09 10 11 12 13 14 15 16 17 18 19 20 21 22 23" at bounding box center [981, 484] width 35 height 31
type input "09:59"
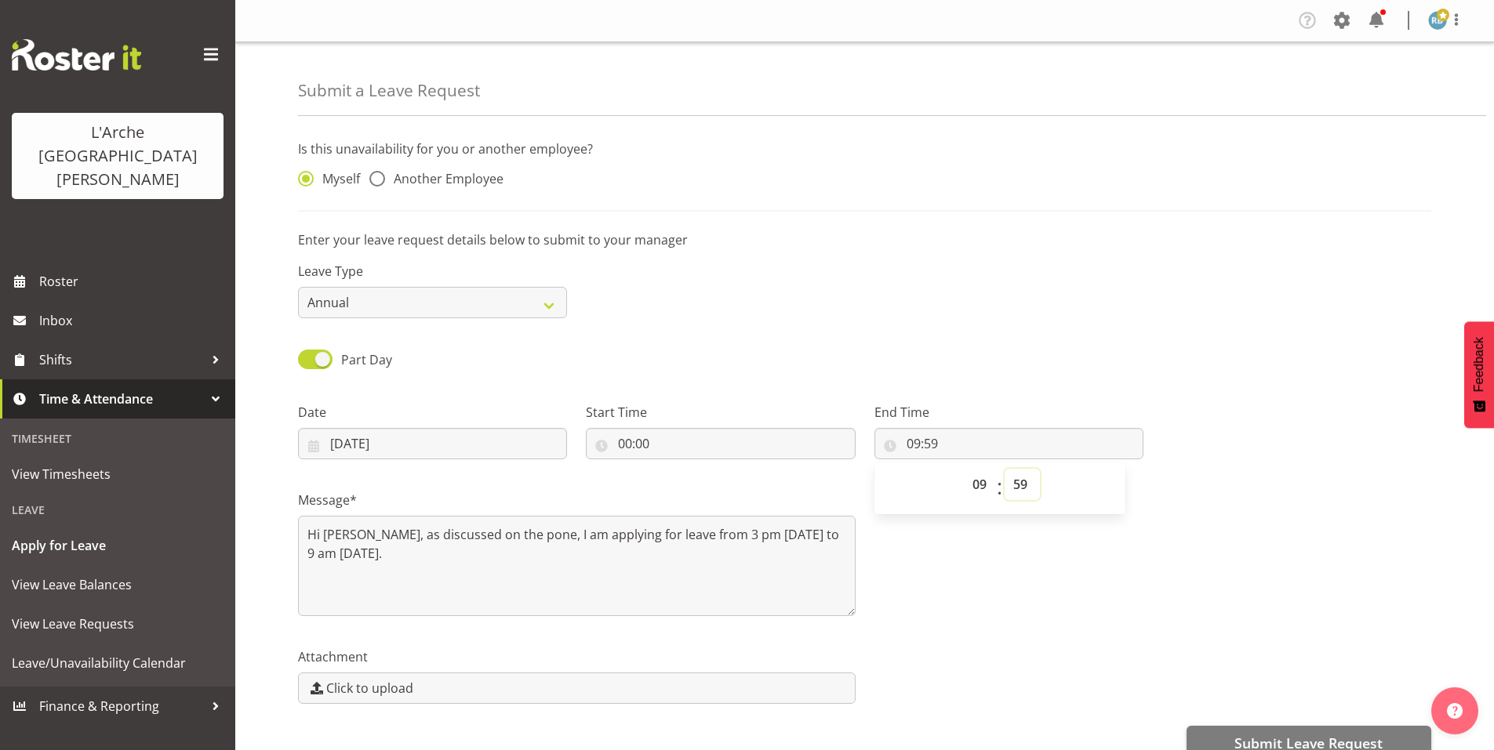
click at [1018, 469] on select "00 01 02 03 04 05 06 07 08 09 10 11 12 13 14 15 16 17 18 19 20 21 22 23 24 25 2…" at bounding box center [1021, 484] width 35 height 31
select select "0"
click at [1004, 469] on select "00 01 02 03 04 05 06 07 08 09 10 11 12 13 14 15 16 17 18 19 20 21 22 23 24 25 2…" at bounding box center [1021, 484] width 35 height 31
type input "09:00"
click at [1146, 266] on div "Leave Type Annual Sick Leave Without Pay Bereavement Domestic Violence Parental…" at bounding box center [865, 284] width 1152 height 88
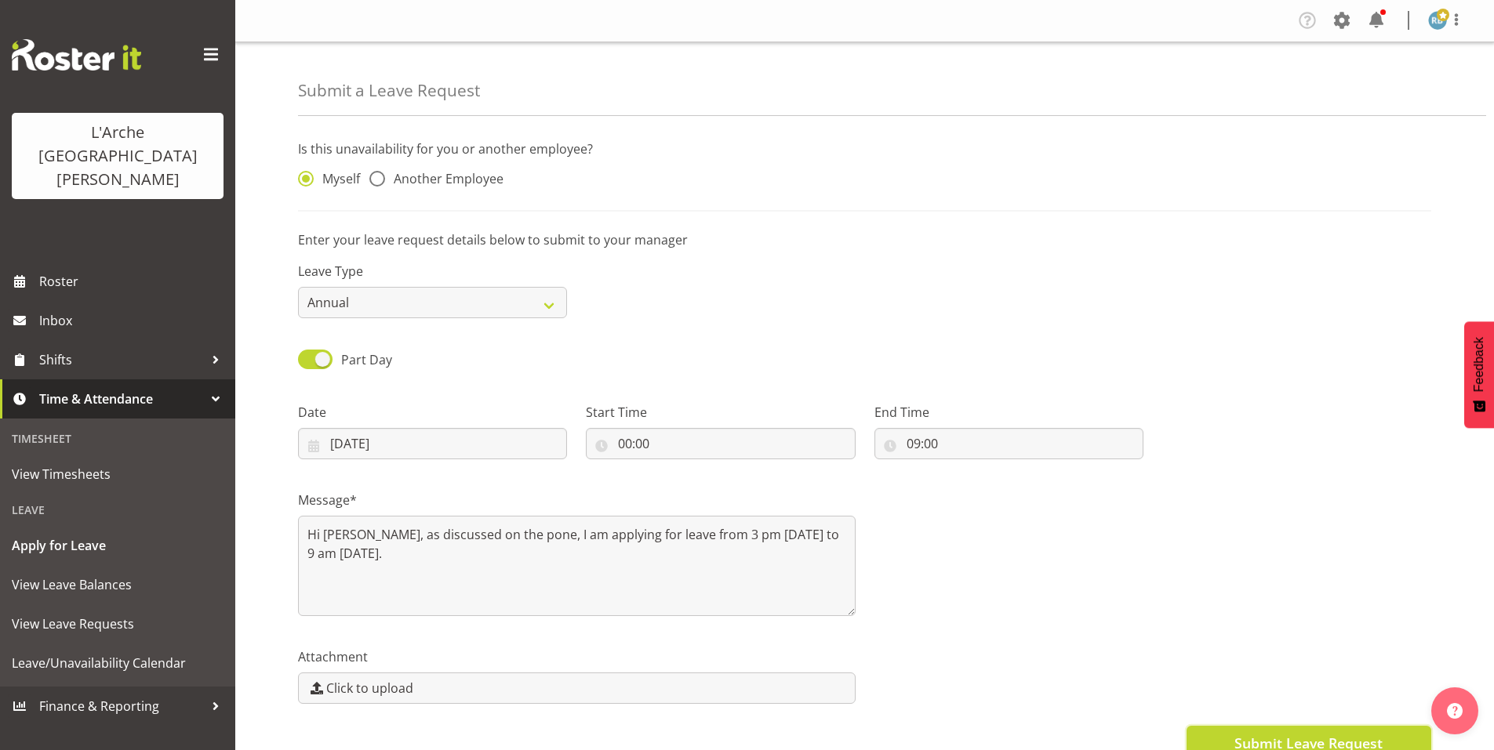
click at [1280, 733] on span "Submit Leave Request" at bounding box center [1308, 743] width 148 height 20
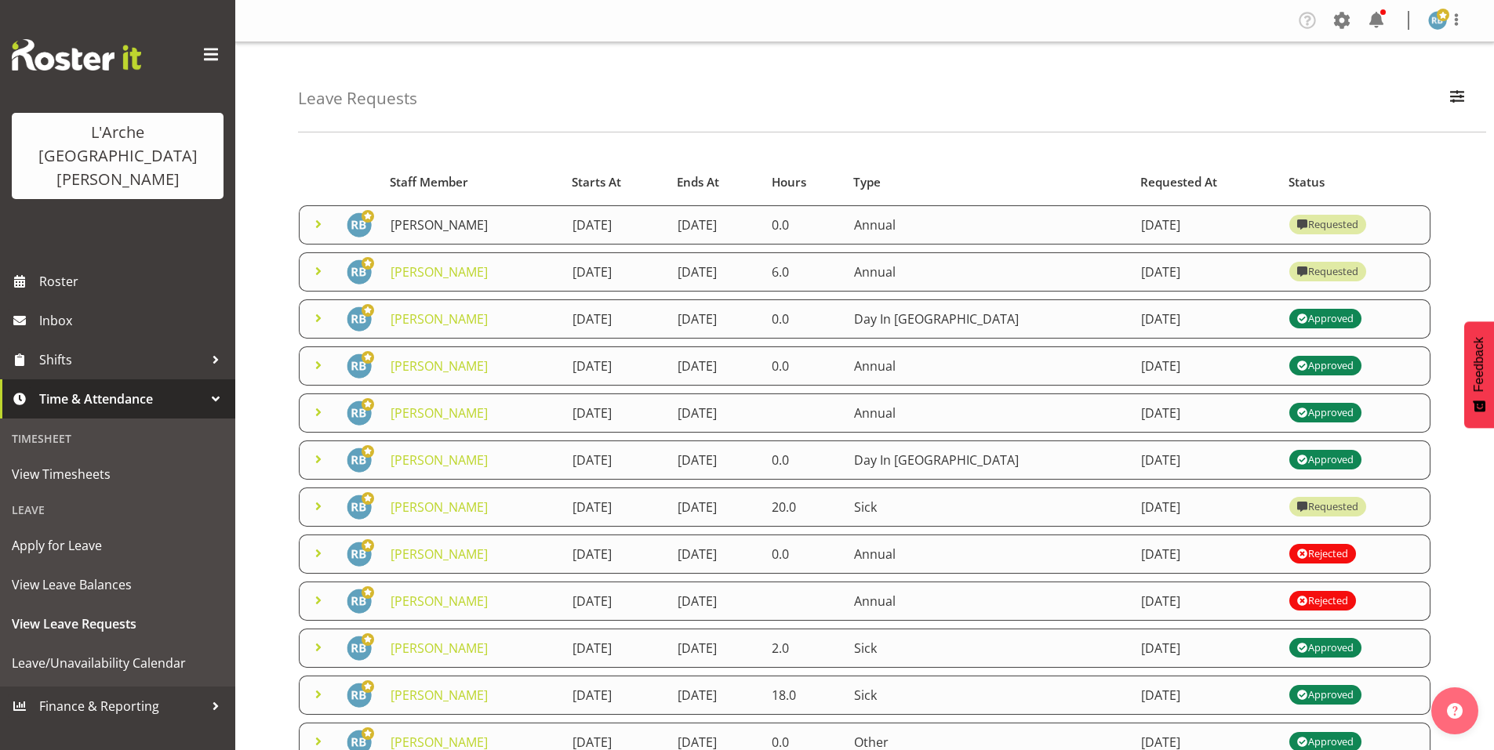
click at [390, 216] on link "[PERSON_NAME]" at bounding box center [438, 224] width 97 height 17
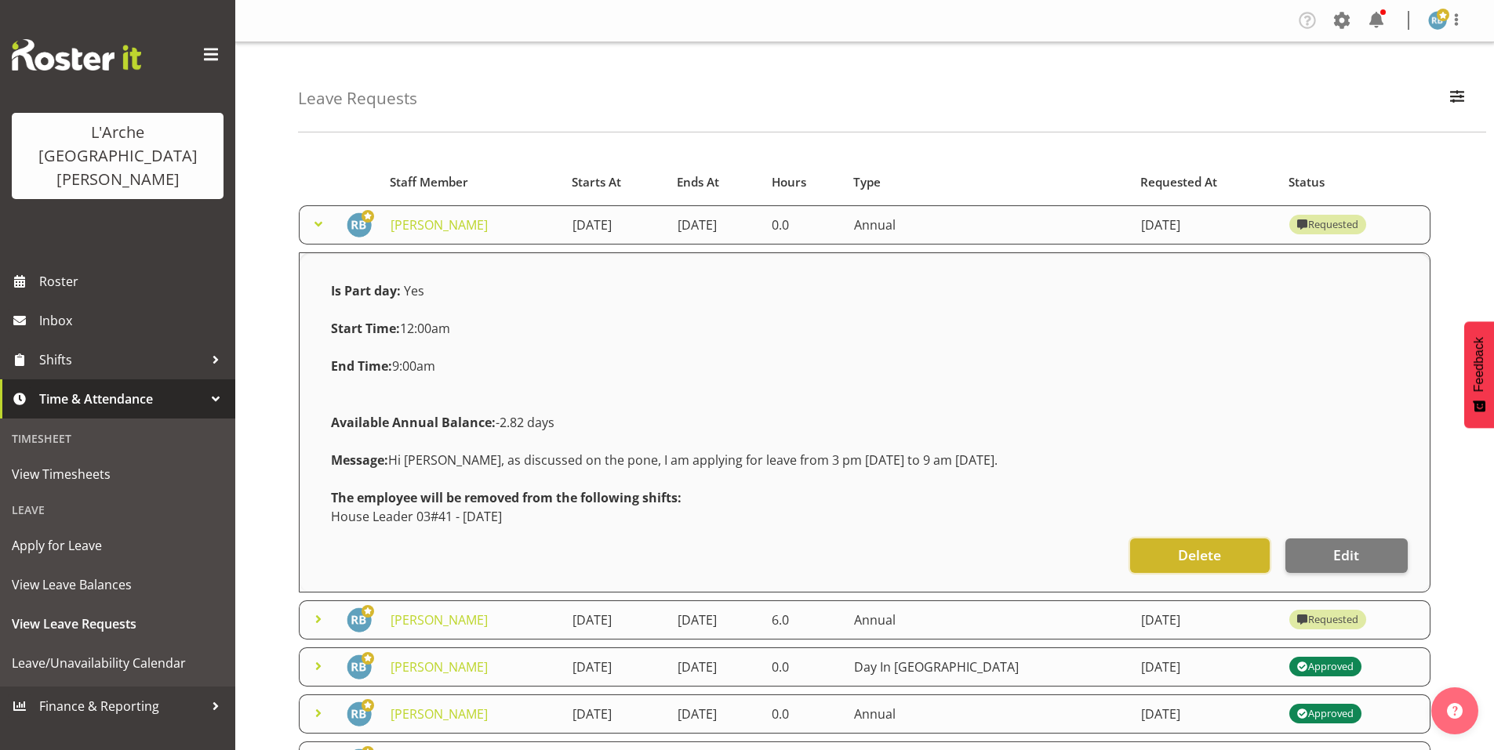
click at [1269, 539] on button "Delete" at bounding box center [1200, 556] width 140 height 34
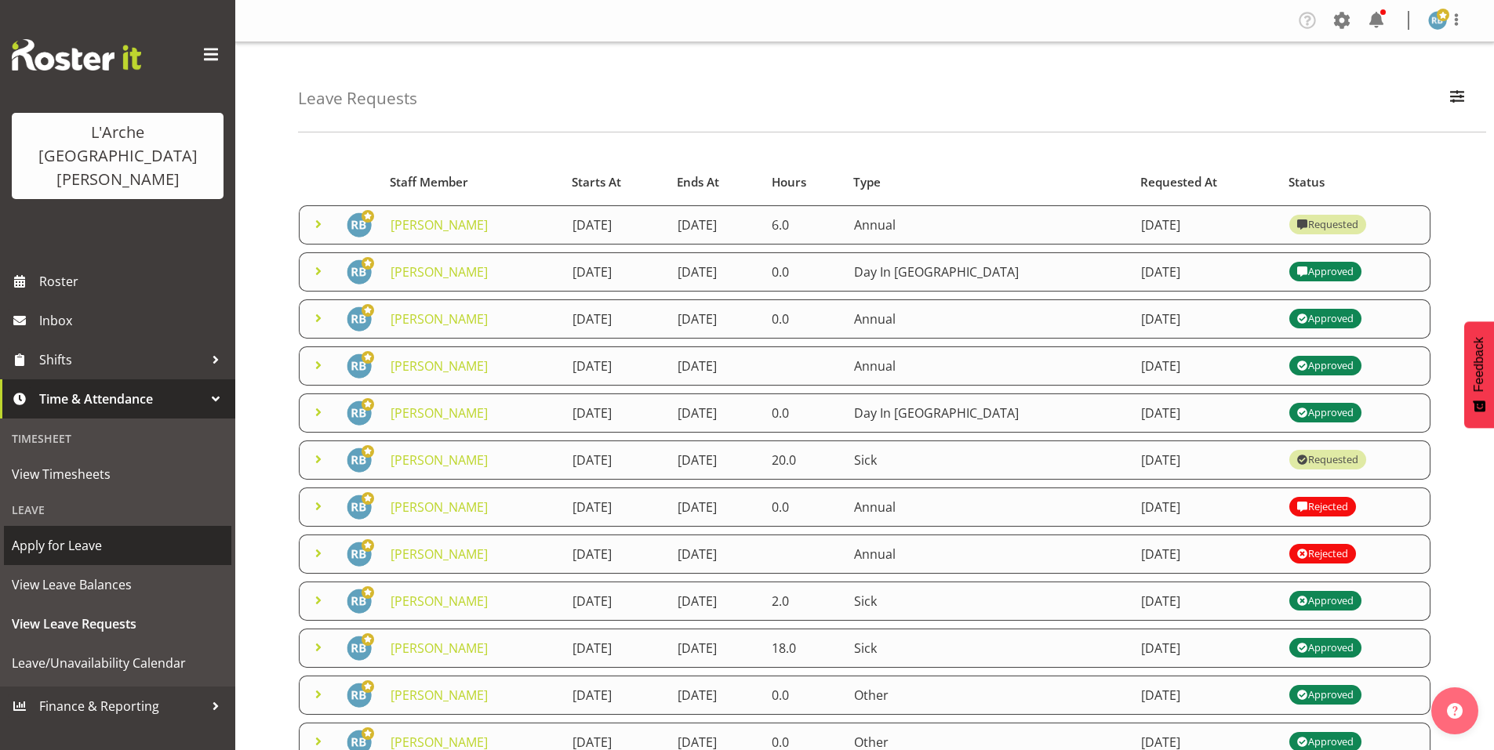
click at [69, 534] on span "Apply for Leave" at bounding box center [118, 546] width 212 height 24
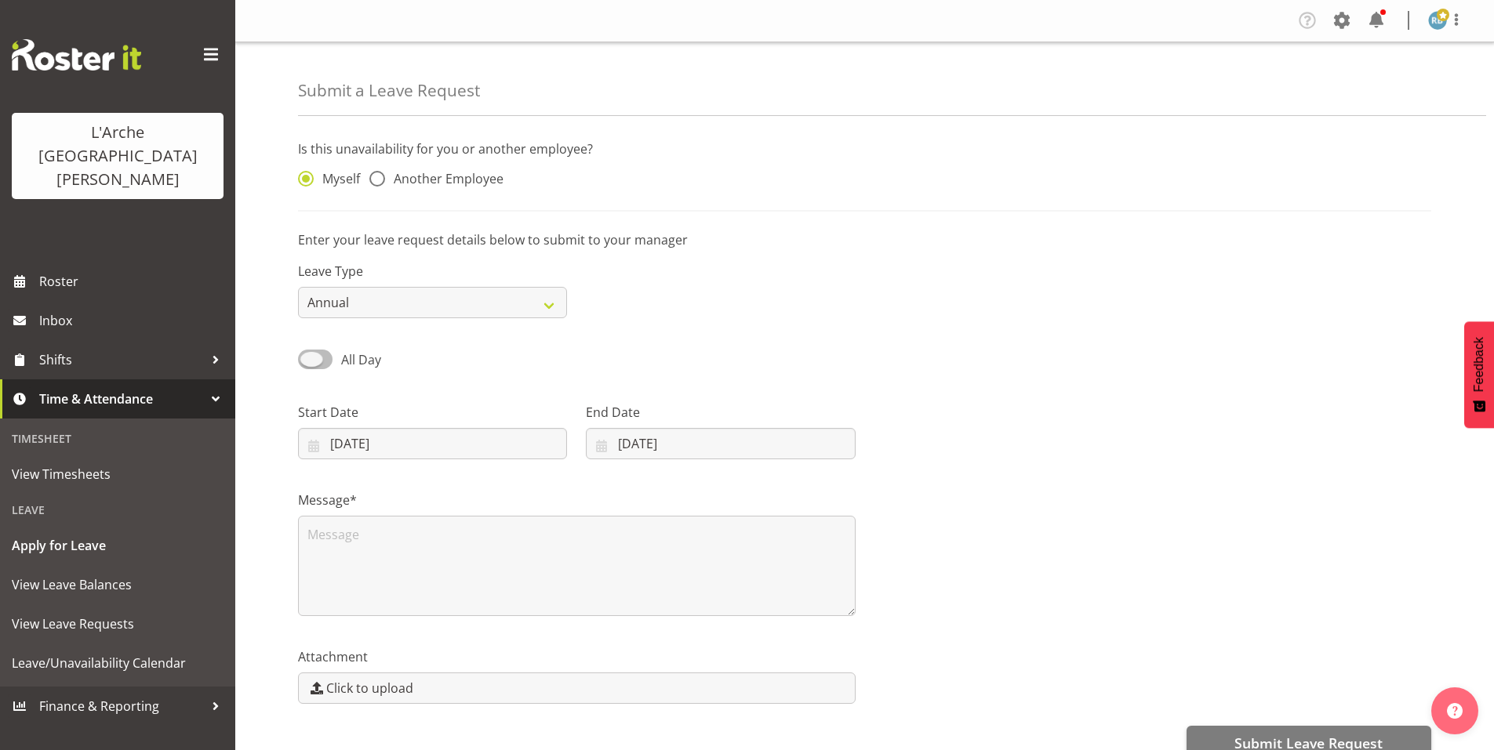
click at [319, 350] on span at bounding box center [315, 360] width 34 height 20
click at [308, 354] on input "All Day" at bounding box center [303, 359] width 10 height 10
checkbox input "true"
click at [430, 428] on input "06/10/2025" at bounding box center [432, 443] width 269 height 31
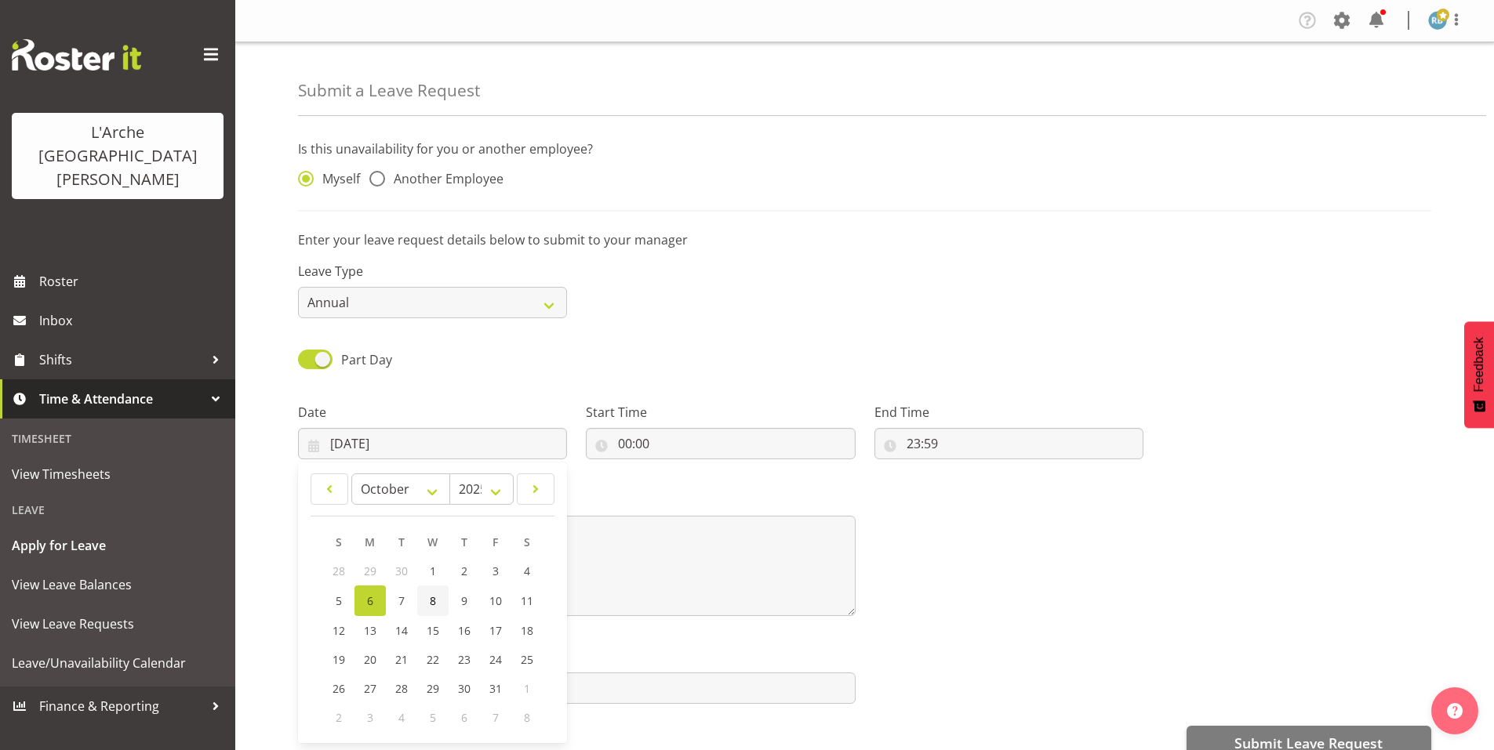
click at [430, 594] on span "8" at bounding box center [433, 601] width 6 height 15
type input "08/10/2025"
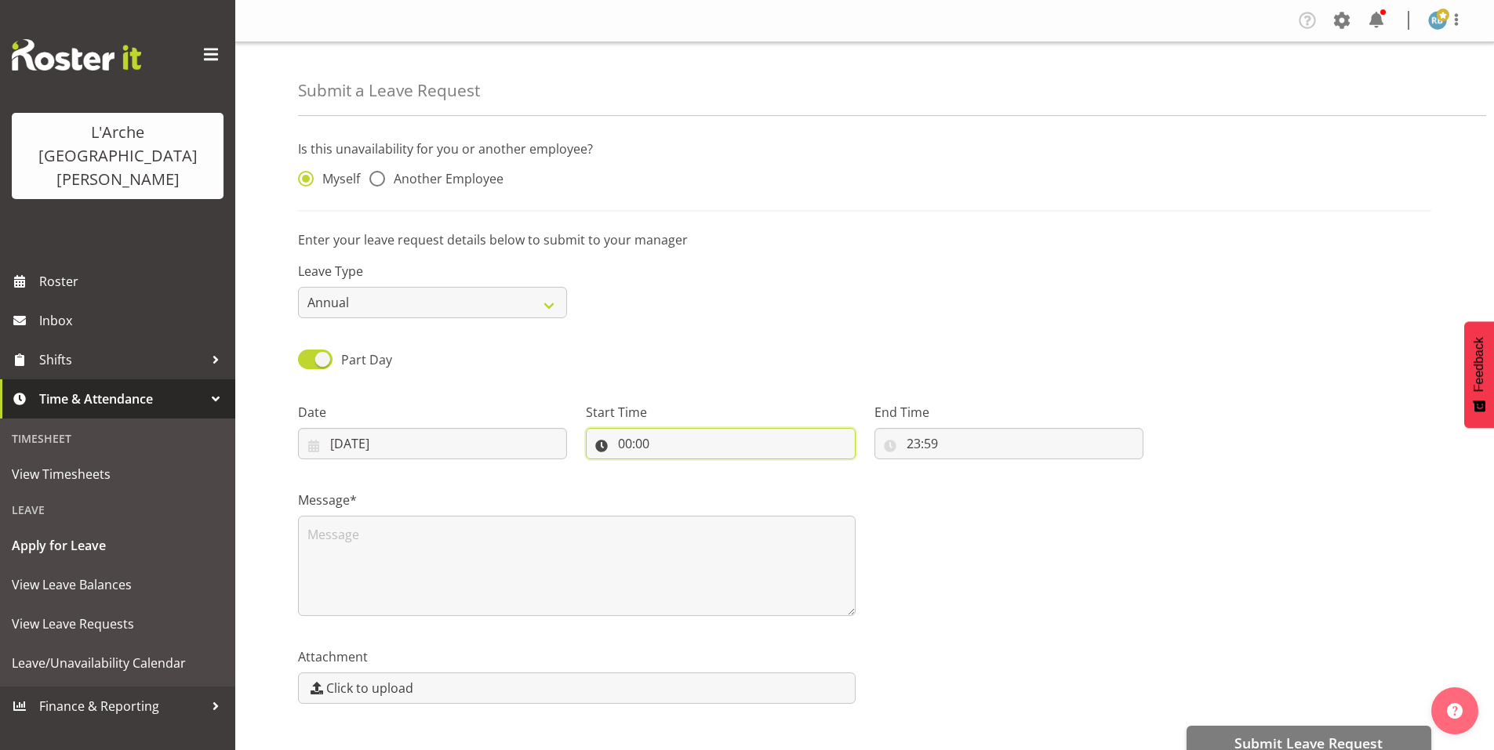
click at [652, 428] on input "00:00" at bounding box center [720, 443] width 269 height 31
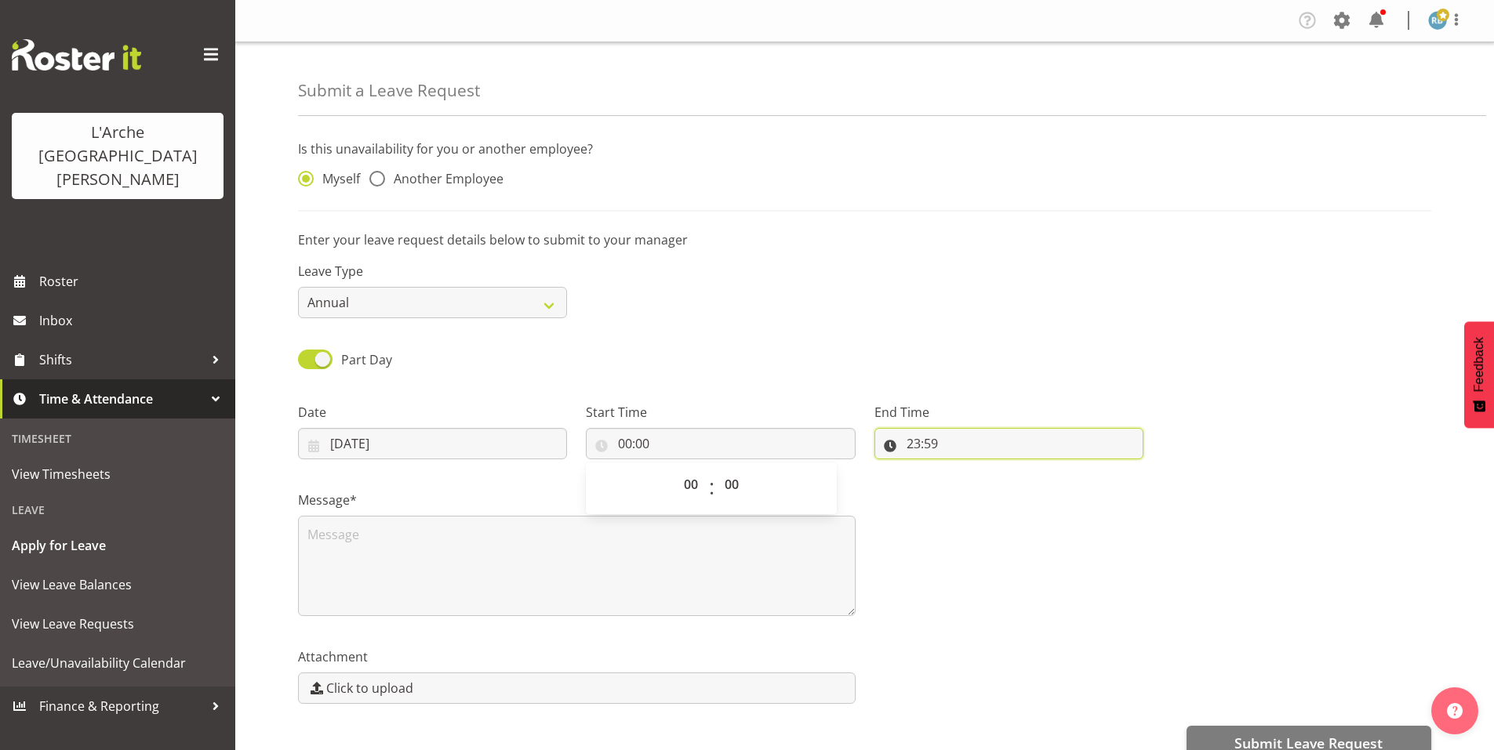
click at [926, 428] on input "23:59" at bounding box center [1008, 443] width 269 height 31
click at [980, 469] on select "00 01 02 03 04 05 06 07 08 09 10 11 12 13 14 15 16 17 18 19 20 21 22 23" at bounding box center [981, 484] width 35 height 31
select select "9"
click at [965, 469] on select "00 01 02 03 04 05 06 07 08 09 10 11 12 13 14 15 16 17 18 19 20 21 22 23" at bounding box center [981, 484] width 35 height 31
type input "09:59"
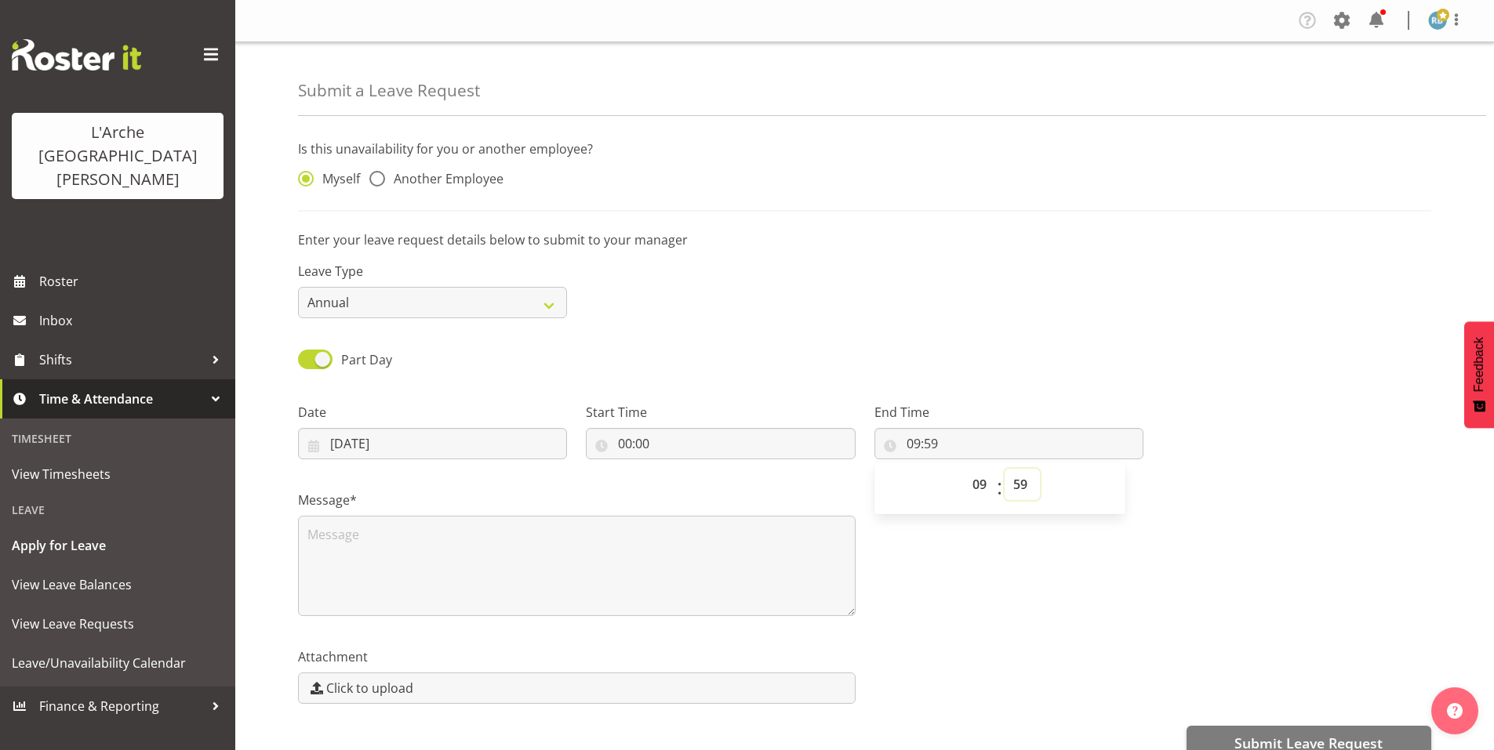
click at [1013, 469] on select "00 01 02 03 04 05 06 07 08 09 10 11 12 13 14 15 16 17 18 19 20 21 22 23 24 25 2…" at bounding box center [1021, 484] width 35 height 31
select select "0"
click at [1004, 469] on select "00 01 02 03 04 05 06 07 08 09 10 11 12 13 14 15 16 17 18 19 20 21 22 23 24 25 2…" at bounding box center [1021, 484] width 35 height 31
type input "09:00"
click at [1135, 282] on div "Leave Type Annual Sick Leave Without Pay Bereavement Domestic Violence Parental…" at bounding box center [865, 284] width 1152 height 88
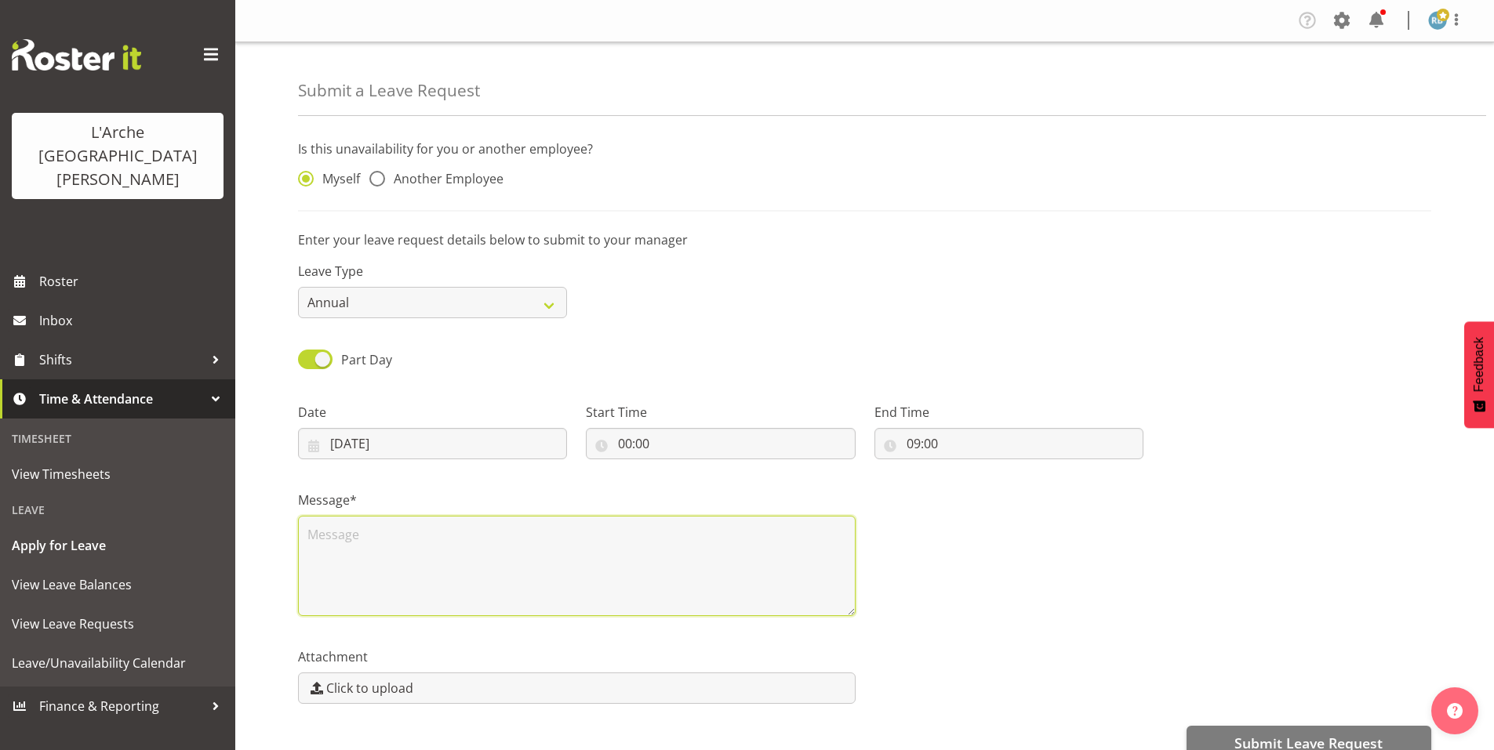
click at [503, 516] on textarea at bounding box center [576, 566] width 557 height 100
paste textarea "Hi Priya, as discussed on the pone, I am applying for leave from 3 pm on 07.10.…"
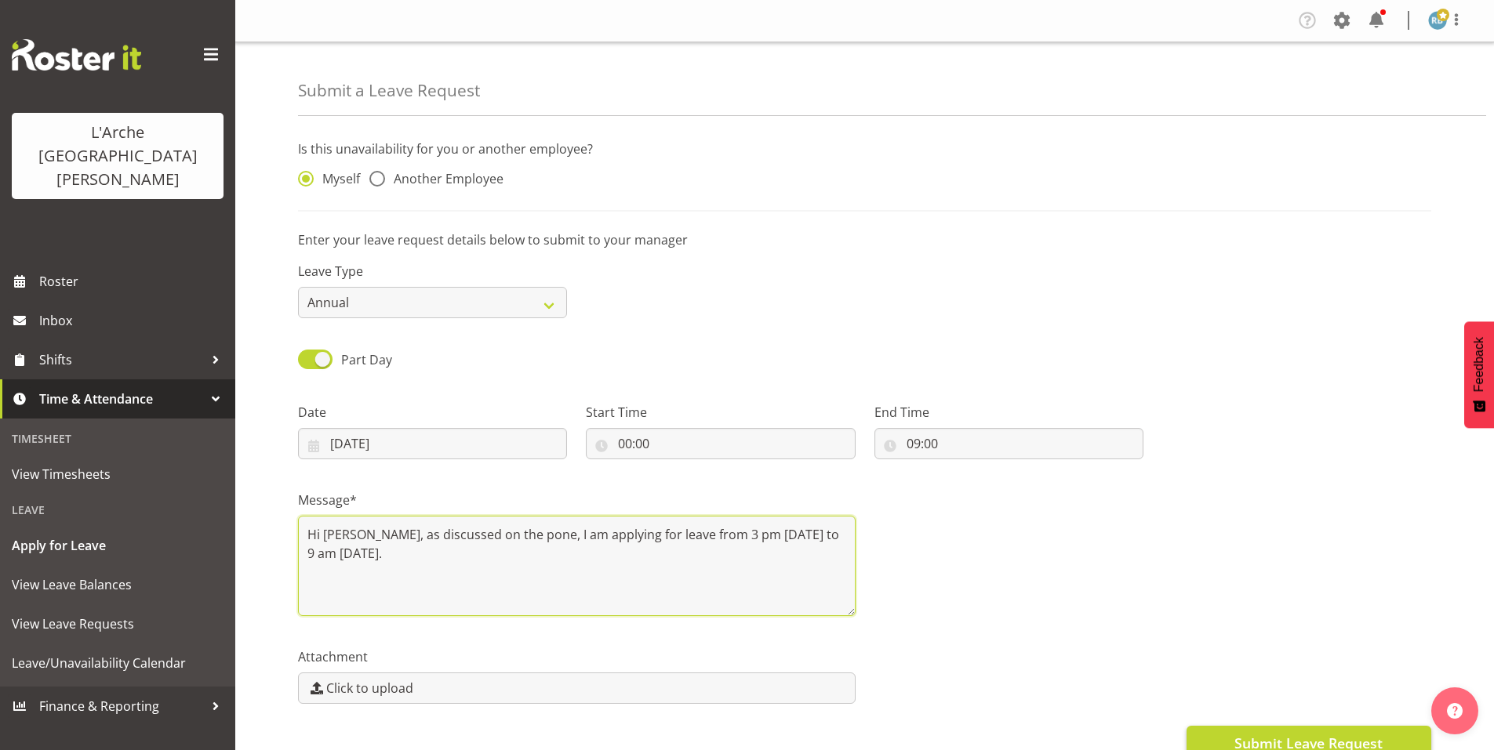
type textarea "Hi Priya, as discussed on the pone, I am applying for leave from 3 pm on 07.10.…"
click at [1289, 733] on span "Submit Leave Request" at bounding box center [1308, 743] width 148 height 20
